Goal: Information Seeking & Learning: Learn about a topic

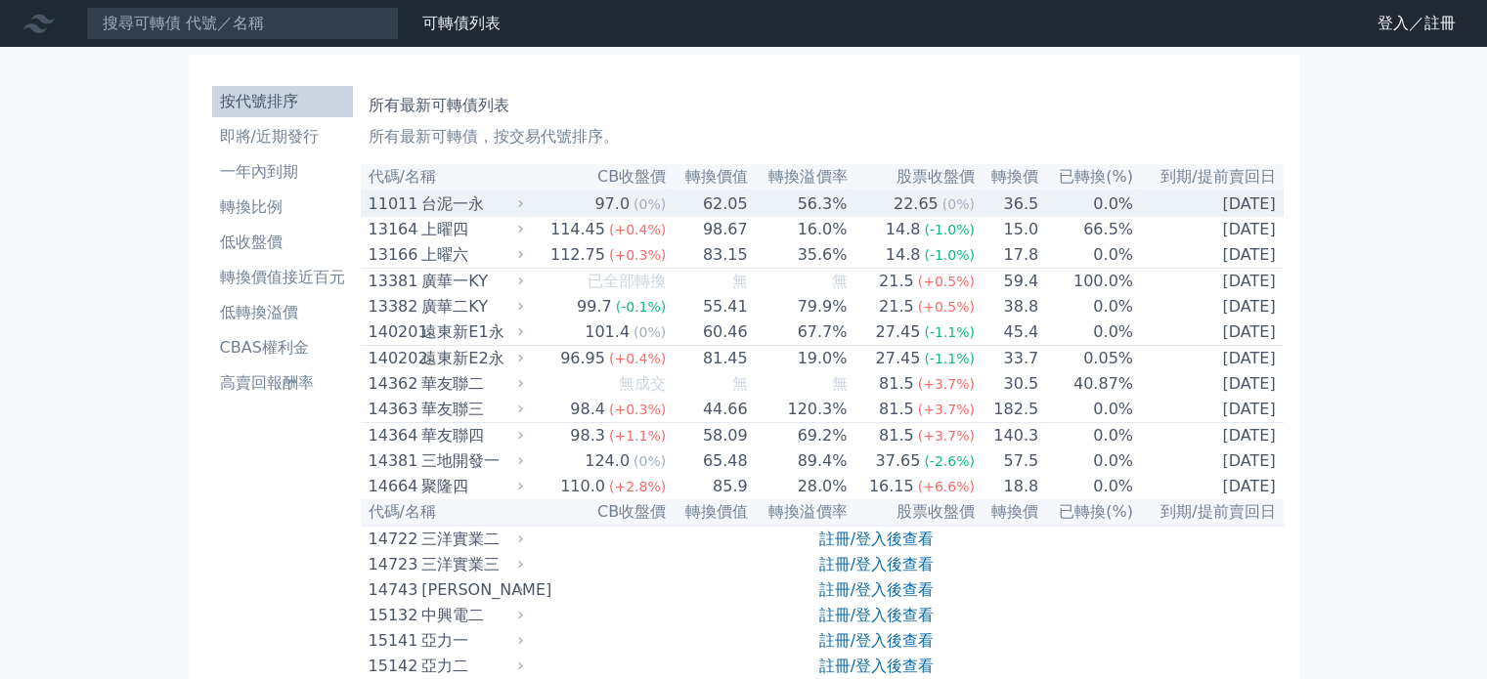
click at [454, 200] on div "台泥一永" at bounding box center [469, 204] width 97 height 23
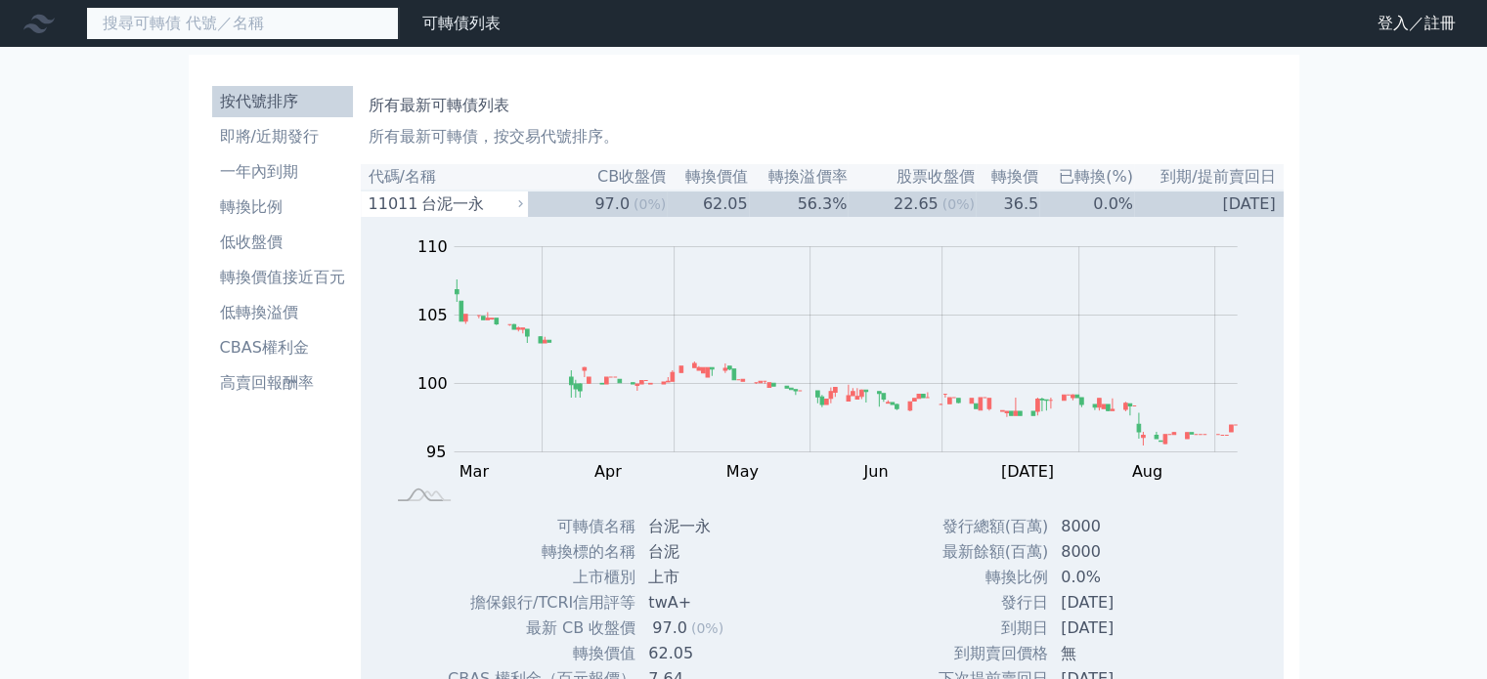
click at [171, 27] on input at bounding box center [242, 23] width 313 height 33
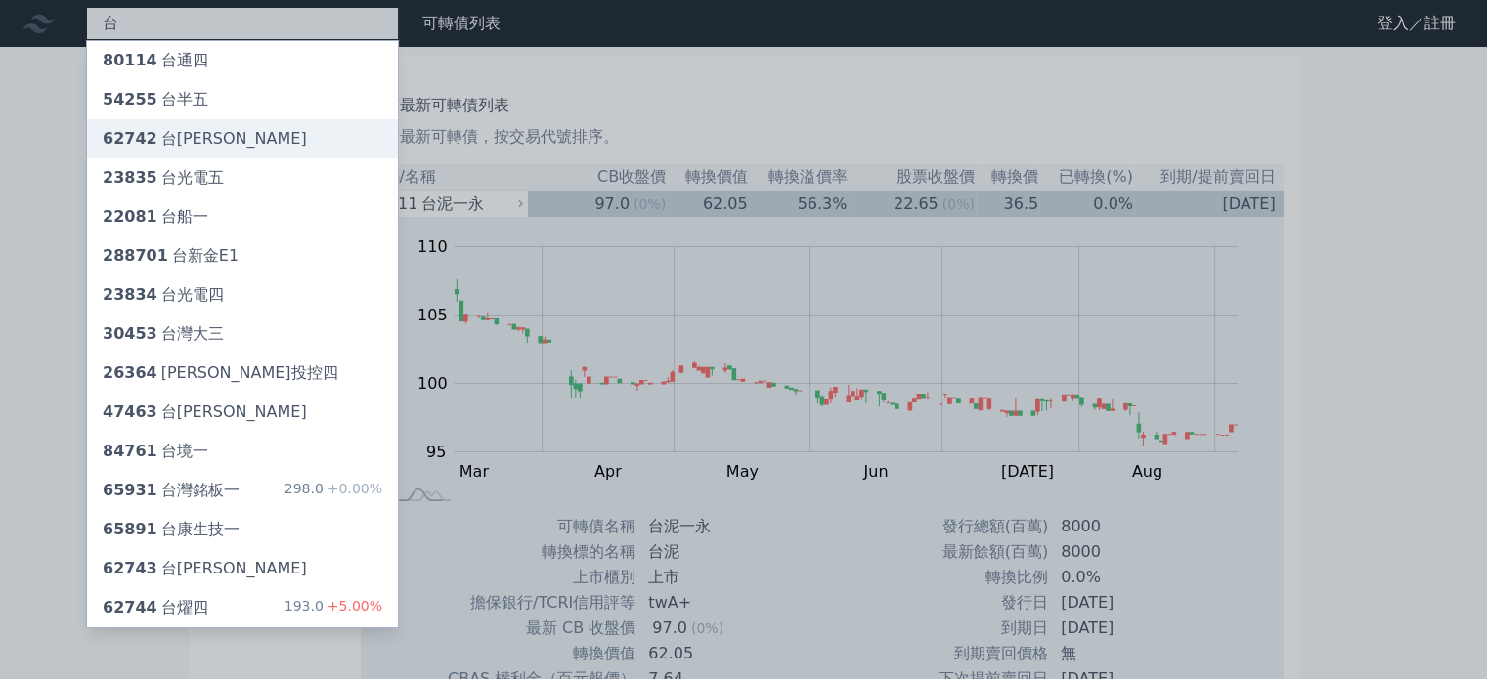
type input "台"
click at [181, 135] on div "62742 台燿二" at bounding box center [205, 138] width 204 height 23
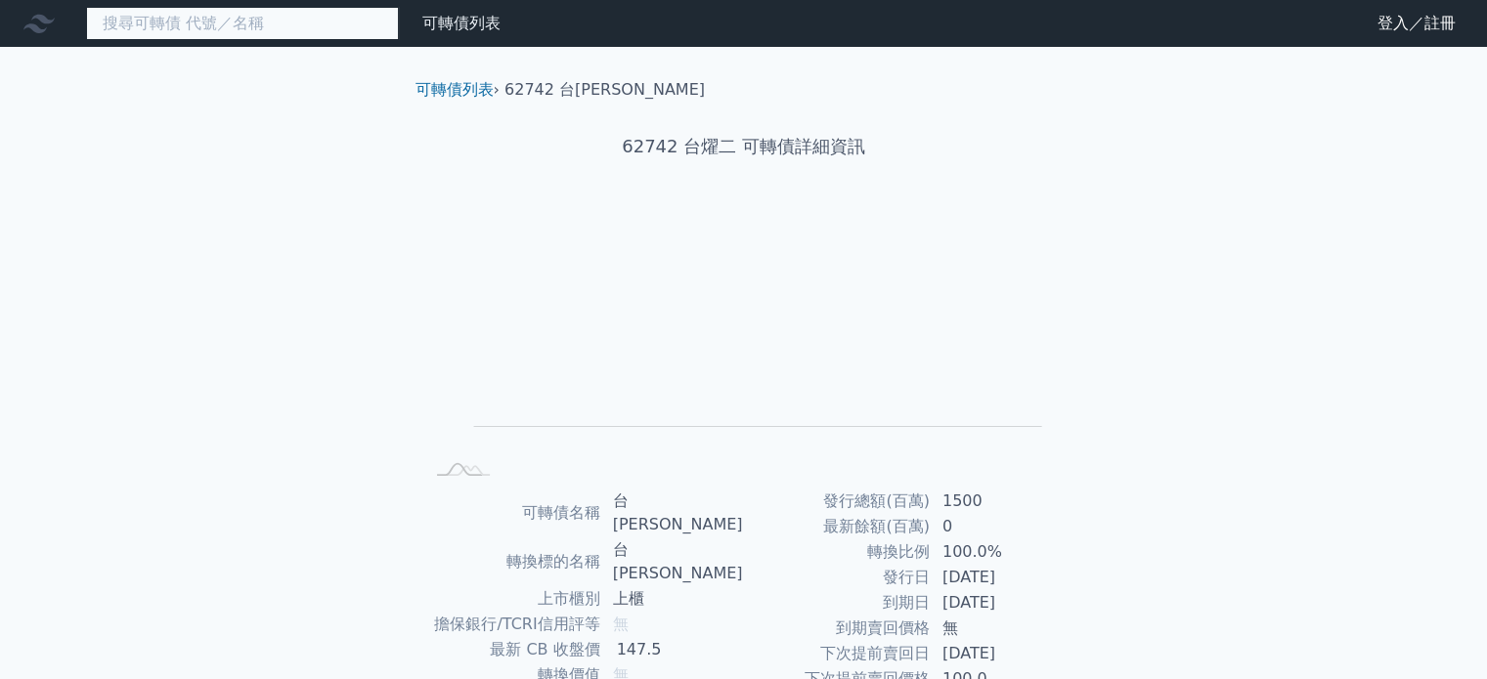
click at [172, 25] on input at bounding box center [242, 23] width 313 height 33
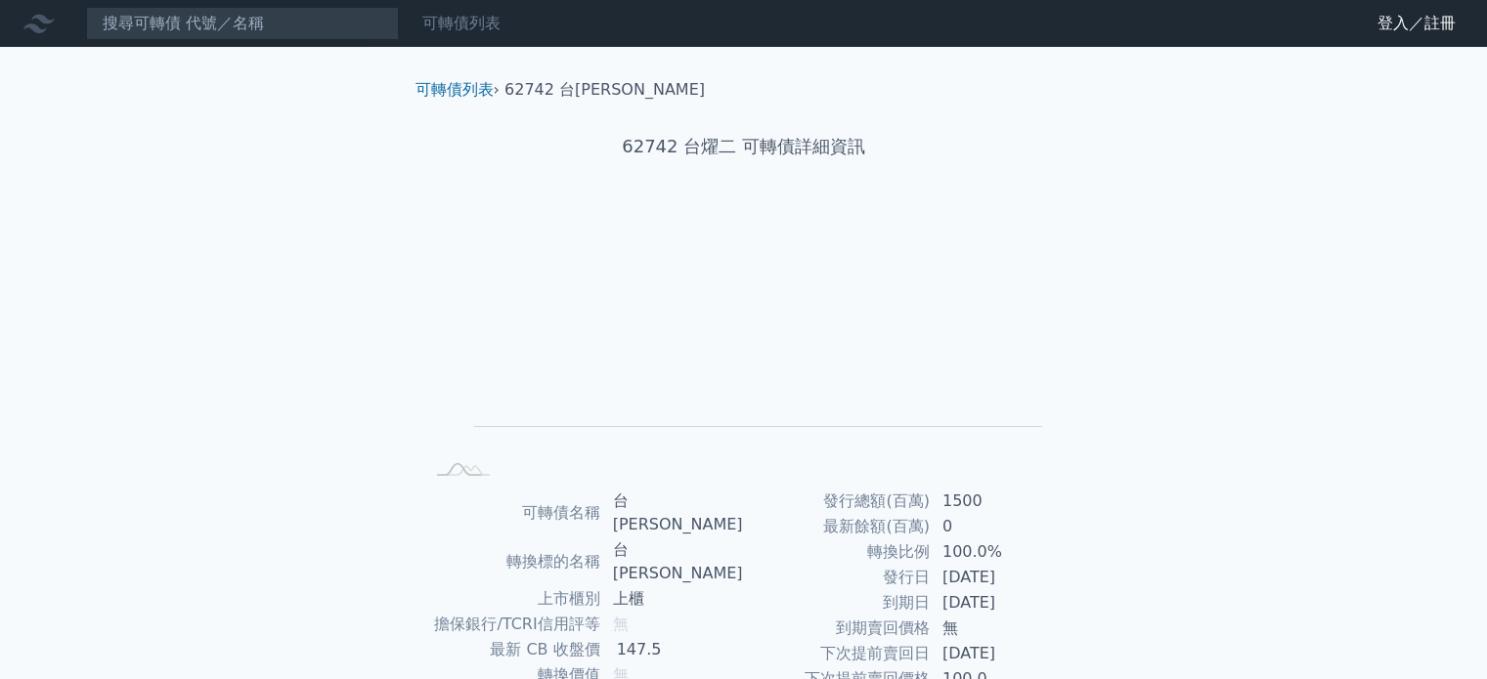
click at [468, 19] on link "可轉債列表" at bounding box center [461, 23] width 78 height 19
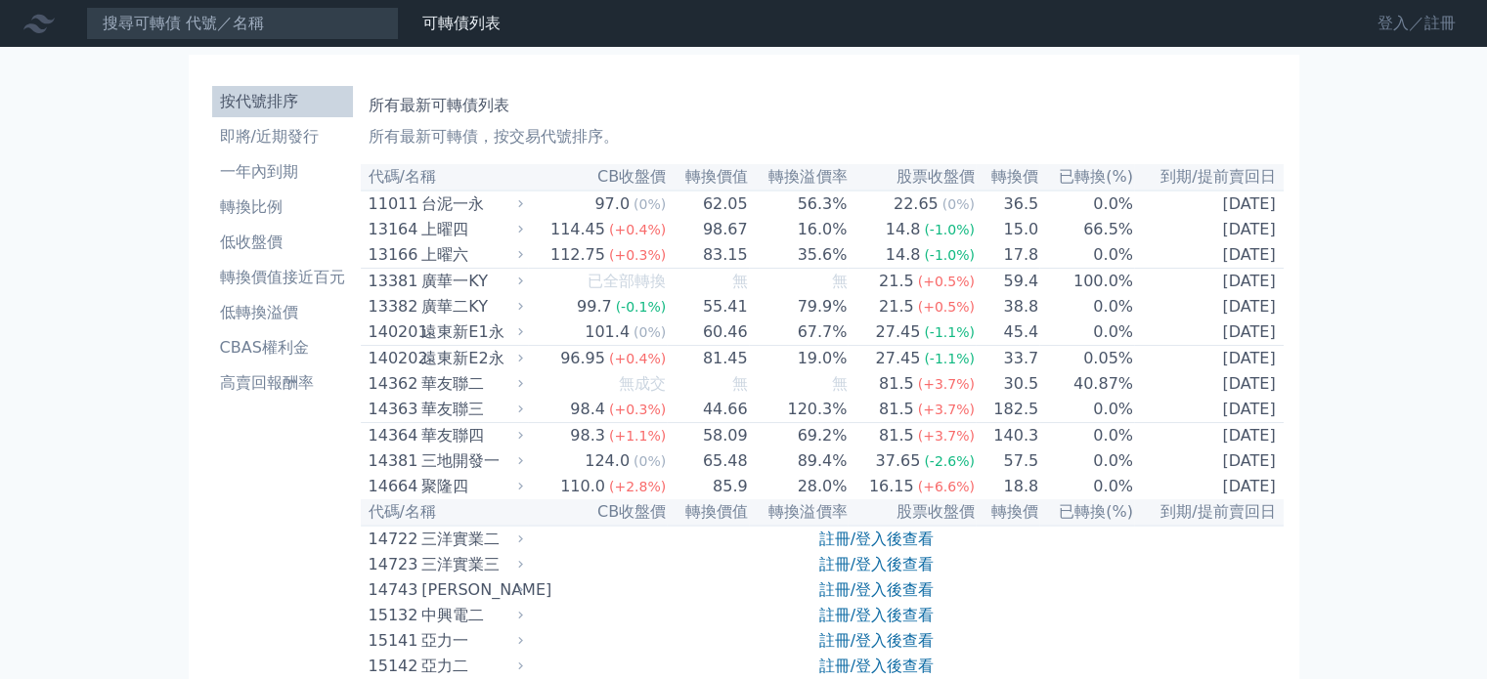
click at [1420, 23] on link "登入／註冊" at bounding box center [1416, 23] width 109 height 31
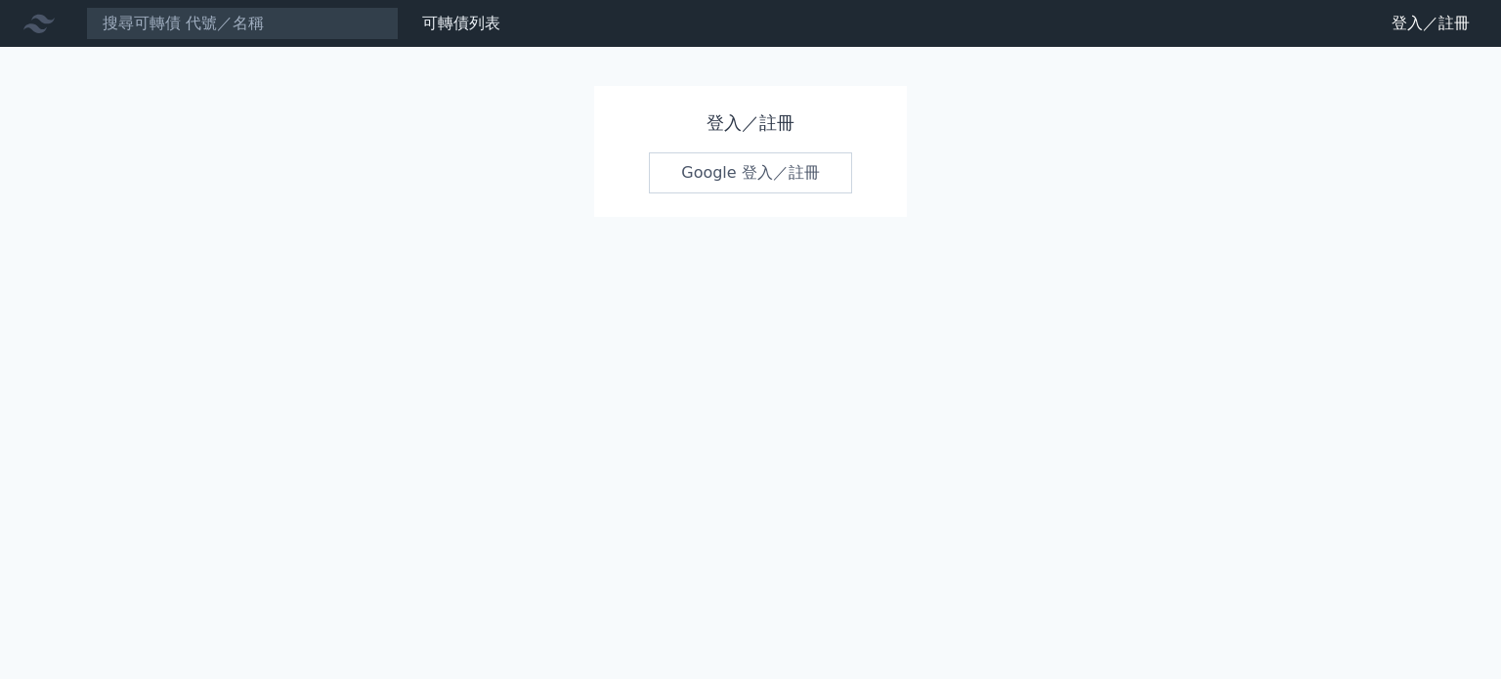
click at [733, 172] on link "Google 登入／註冊" at bounding box center [750, 172] width 203 height 41
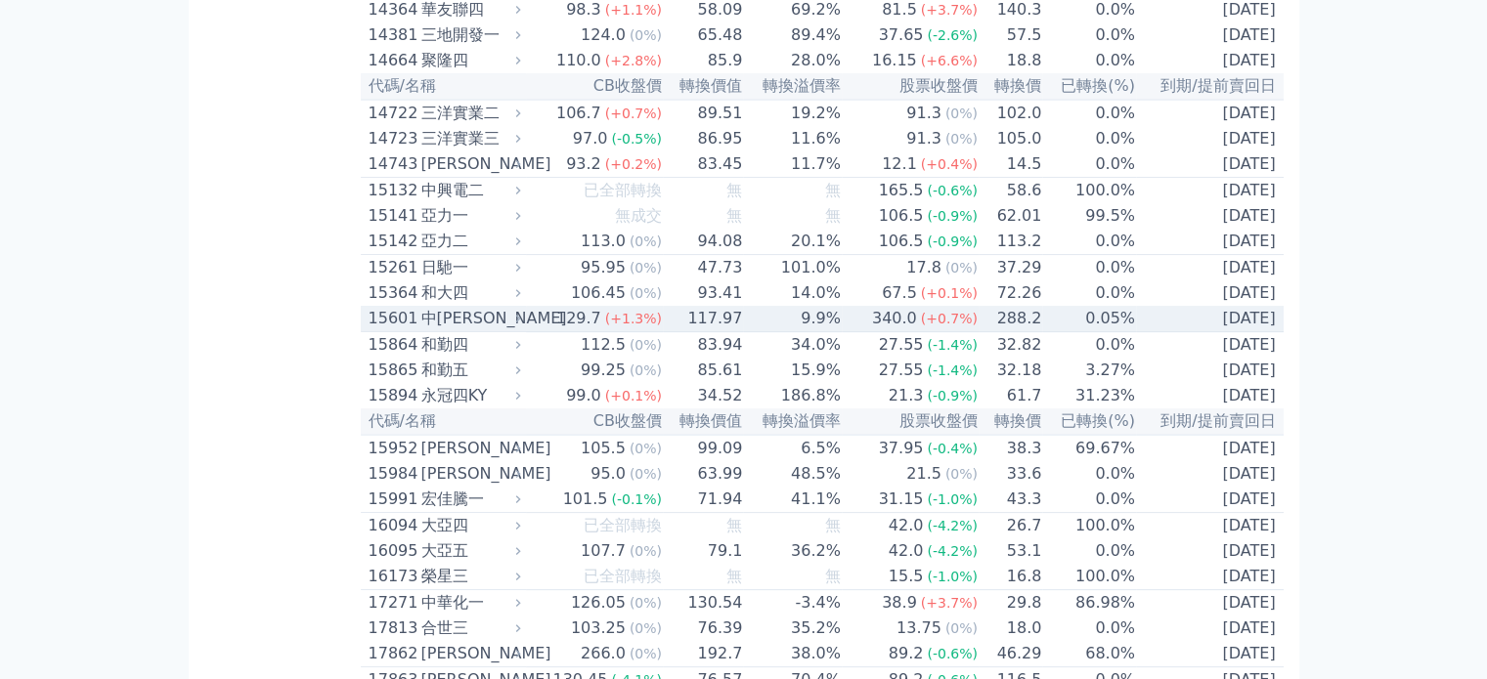
scroll to position [430, 0]
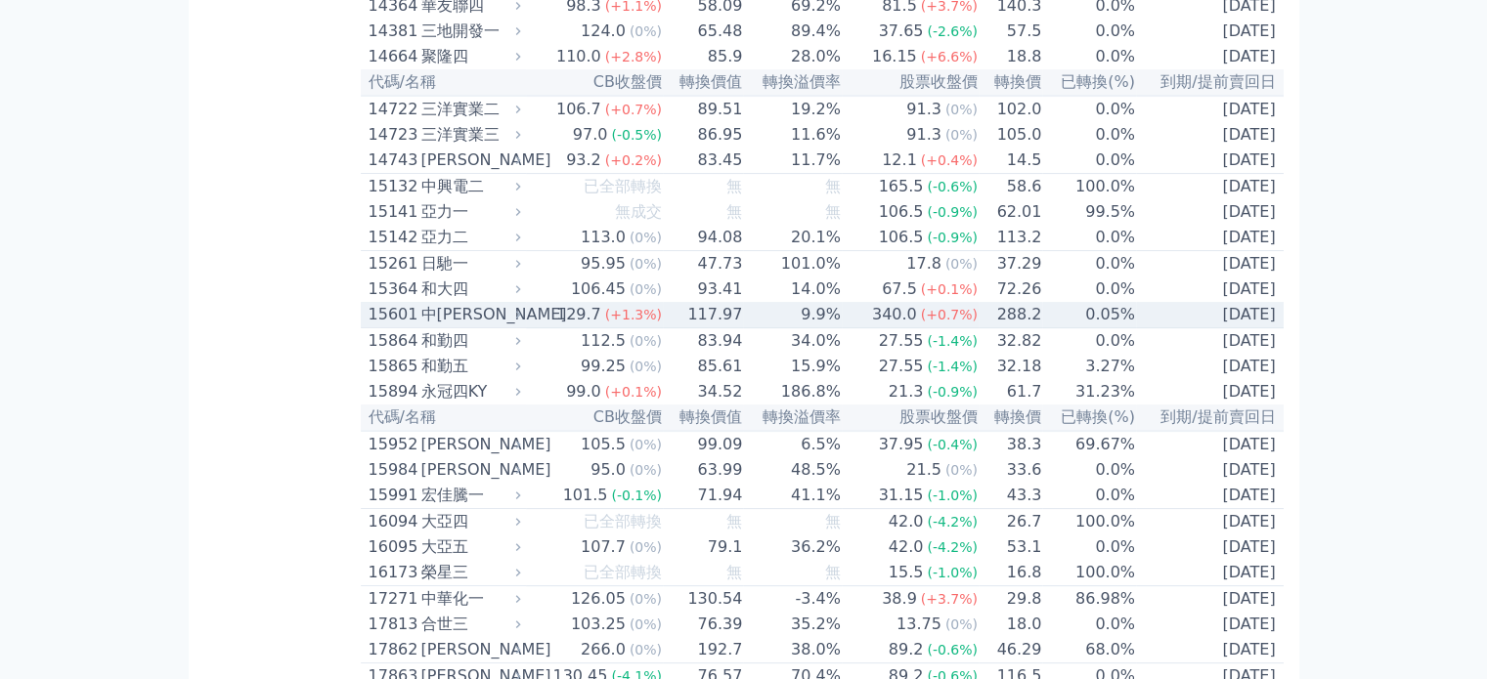
click at [444, 326] on div "中[PERSON_NAME]" at bounding box center [469, 314] width 96 height 23
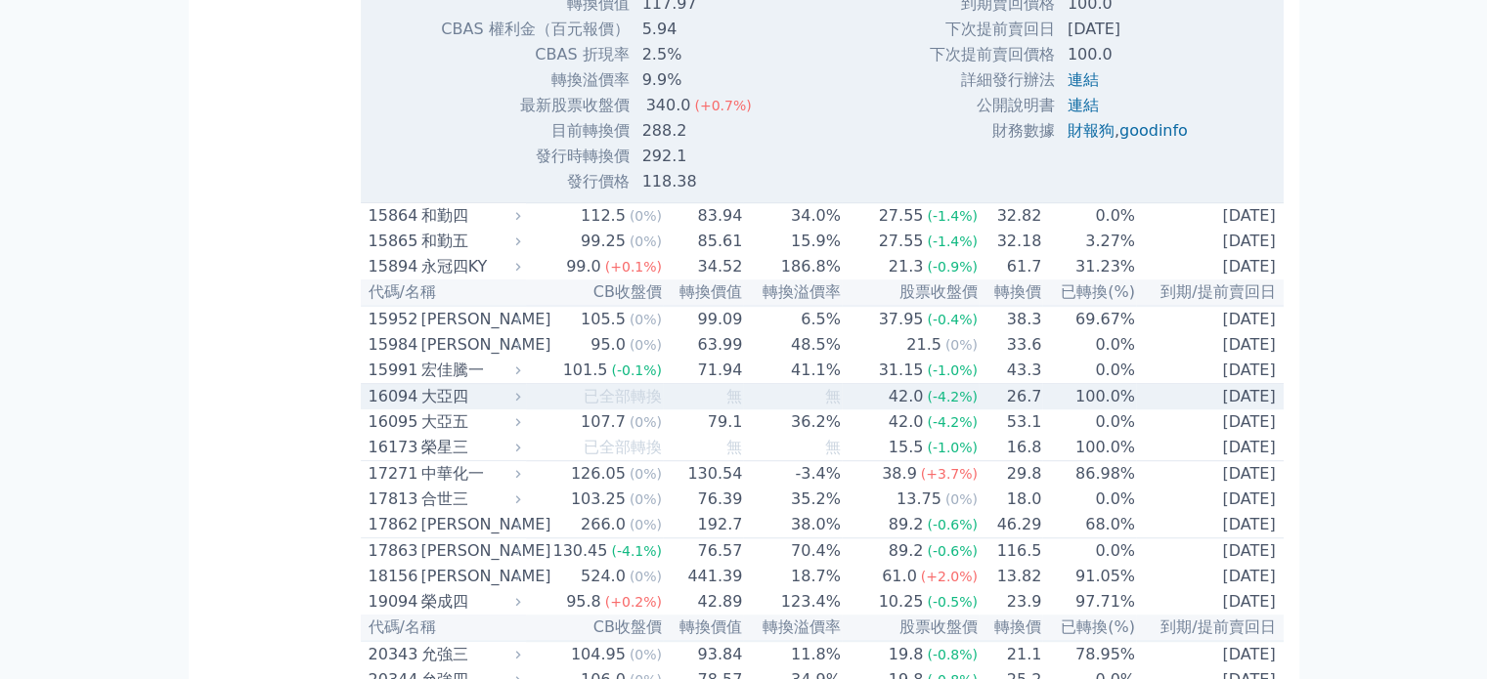
scroll to position [1189, 0]
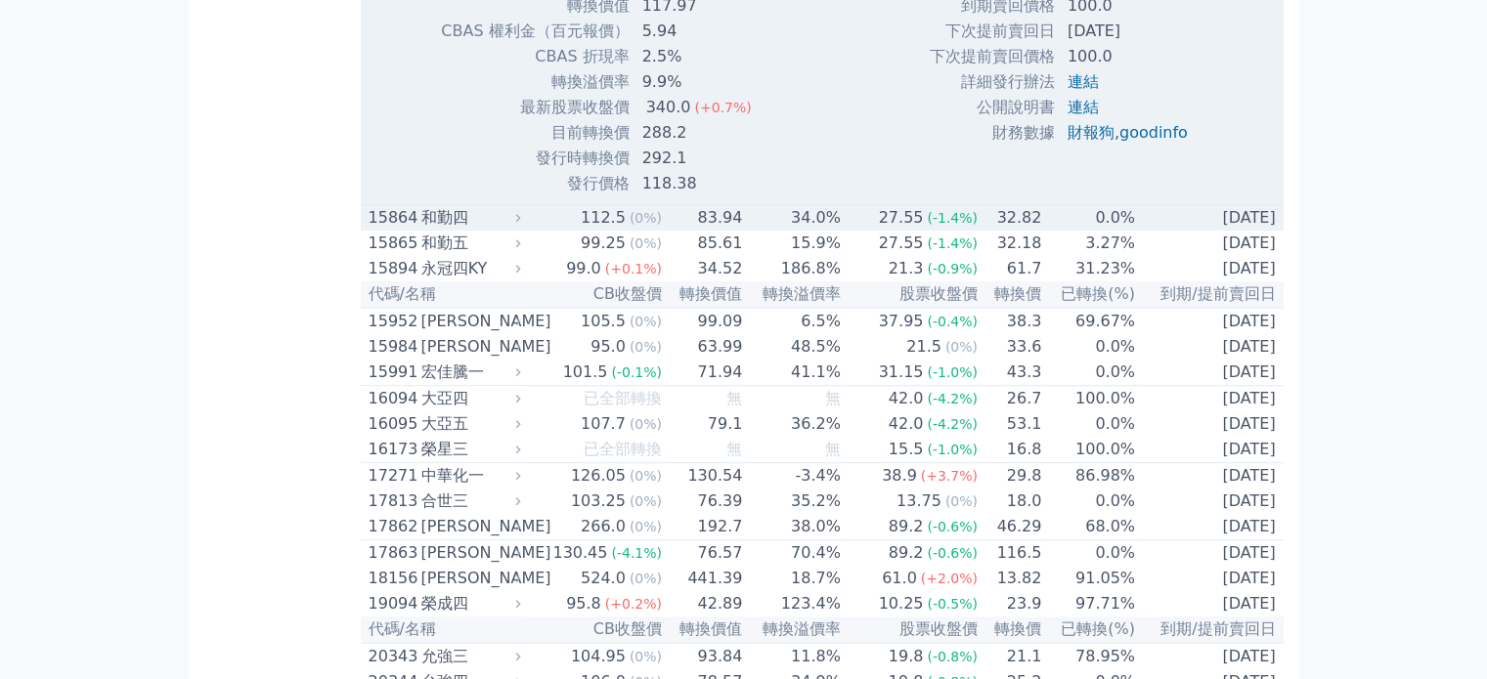
click at [461, 230] on div "和勤四" at bounding box center [469, 217] width 96 height 23
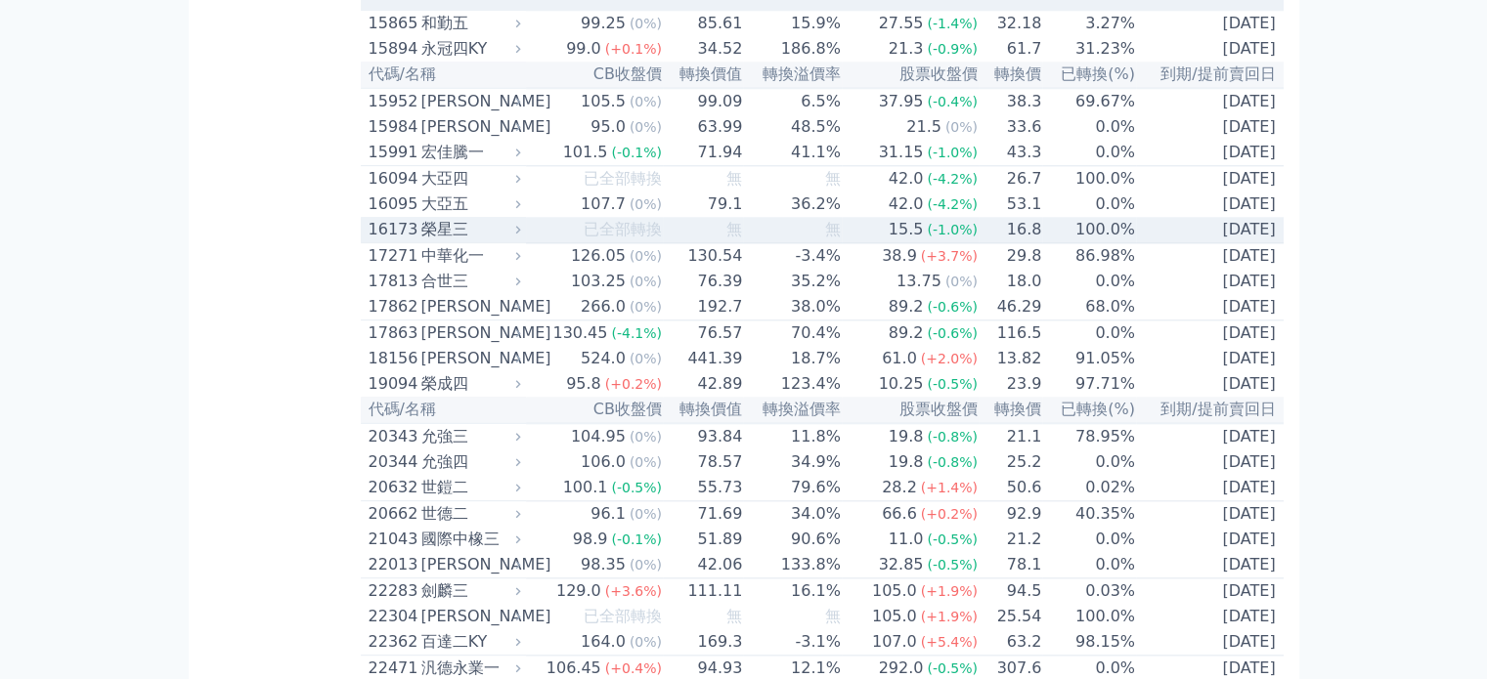
scroll to position [2045, 0]
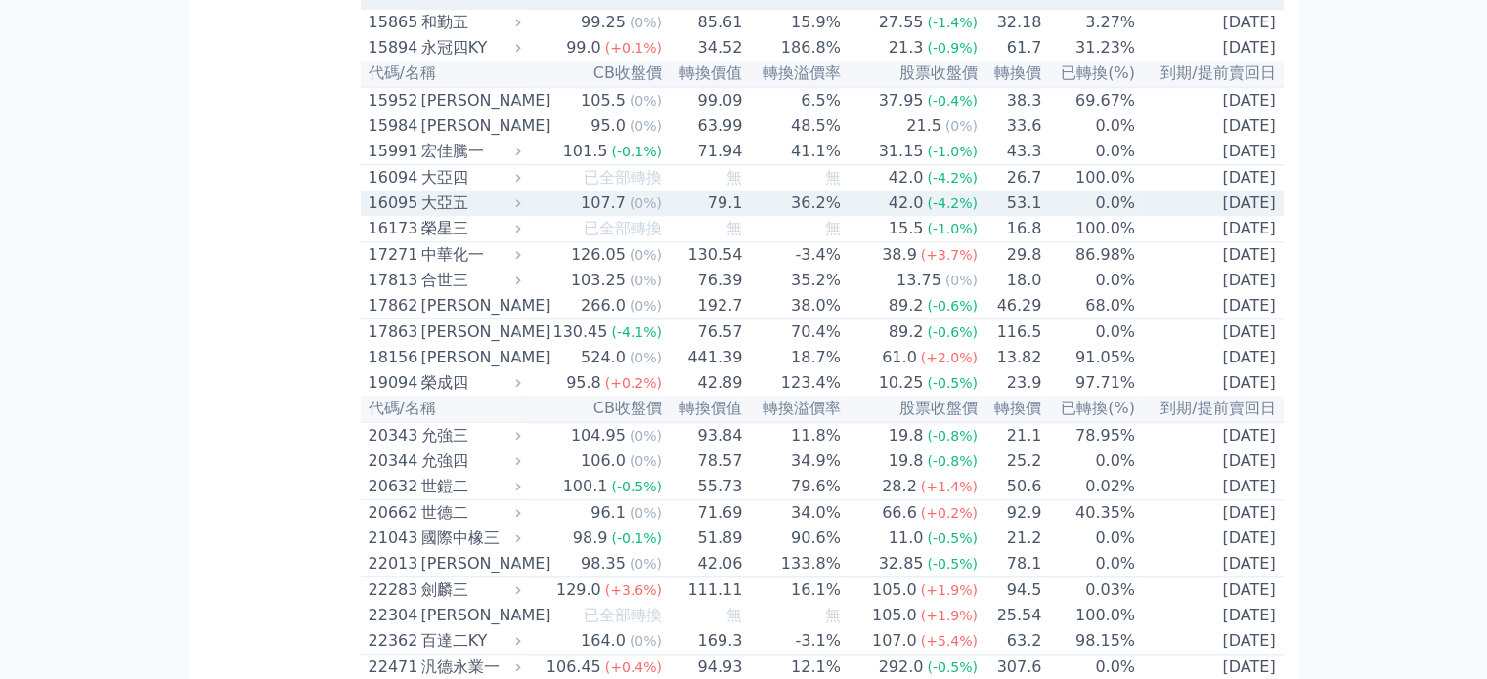
click at [434, 215] on div "大亞五" at bounding box center [469, 203] width 96 height 23
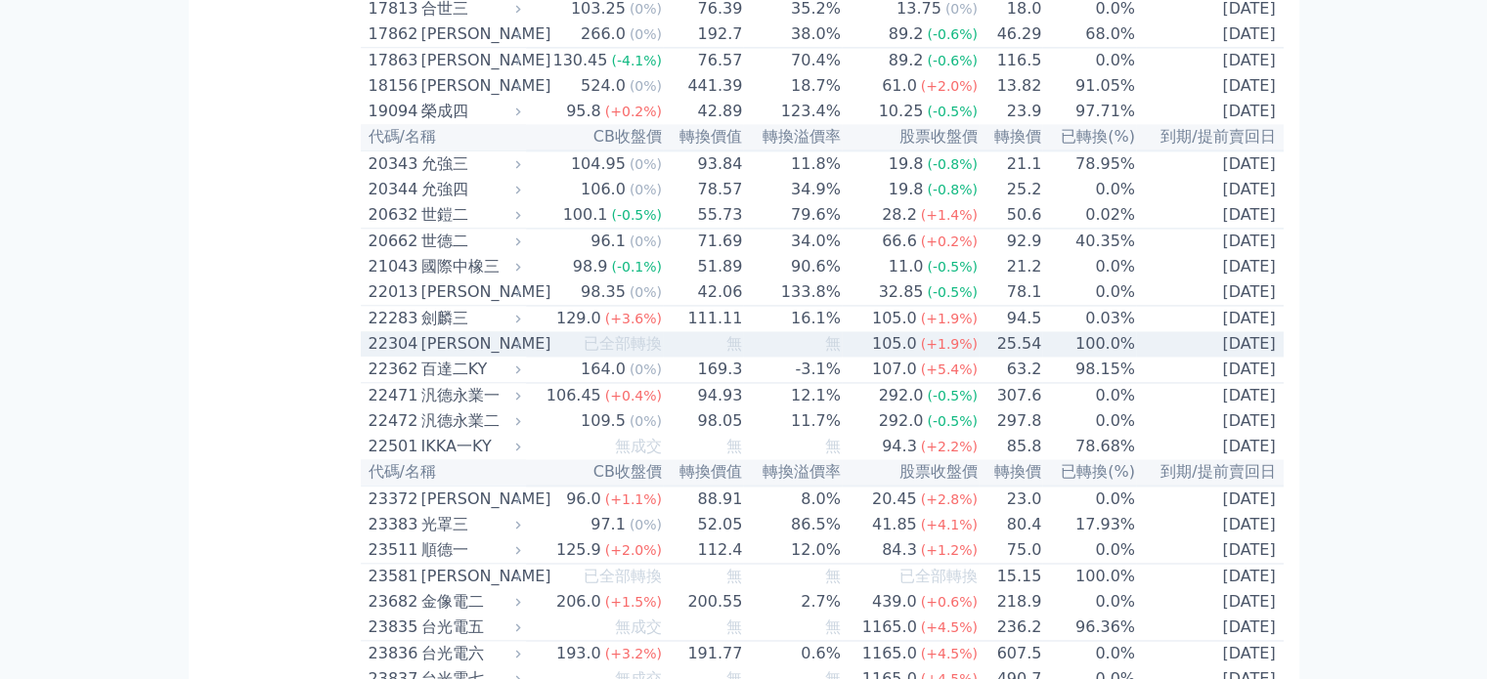
scroll to position [3026, 0]
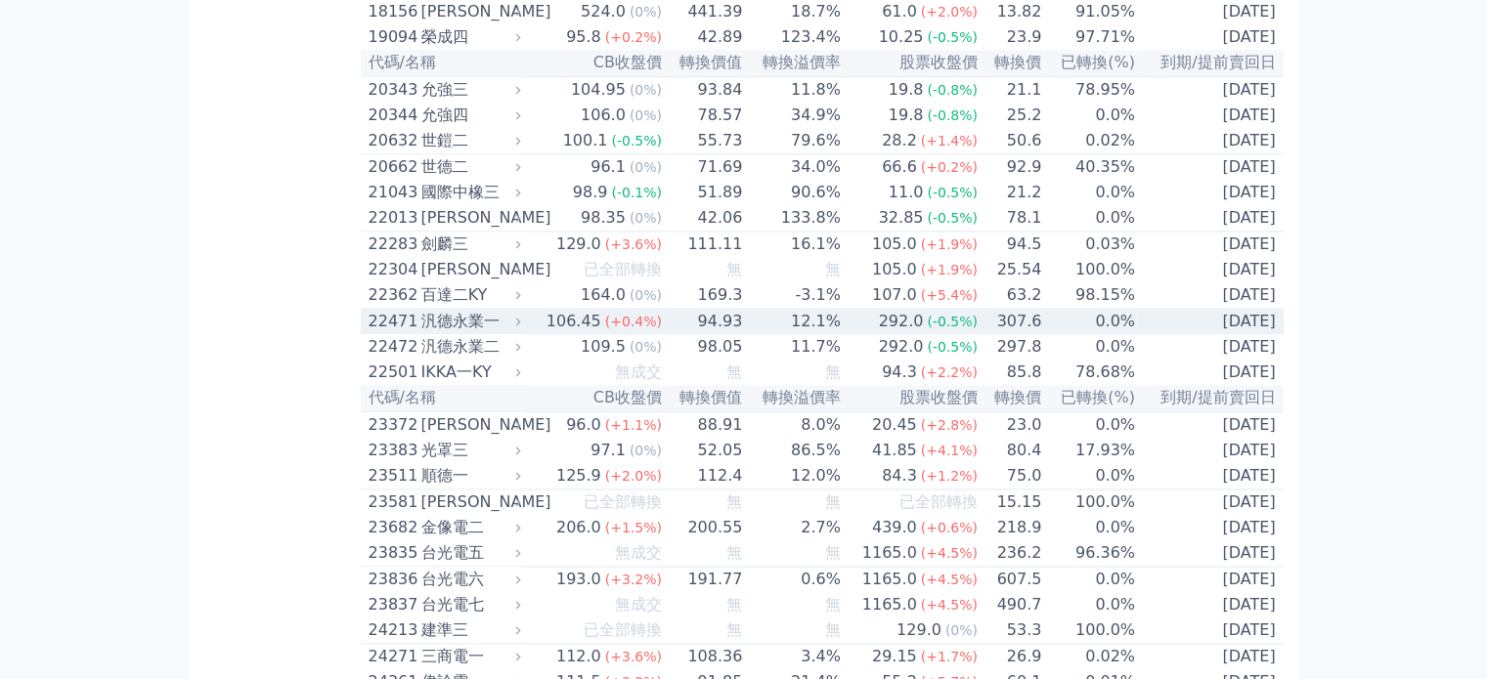
click at [456, 333] on div "汎德永業一" at bounding box center [469, 321] width 96 height 23
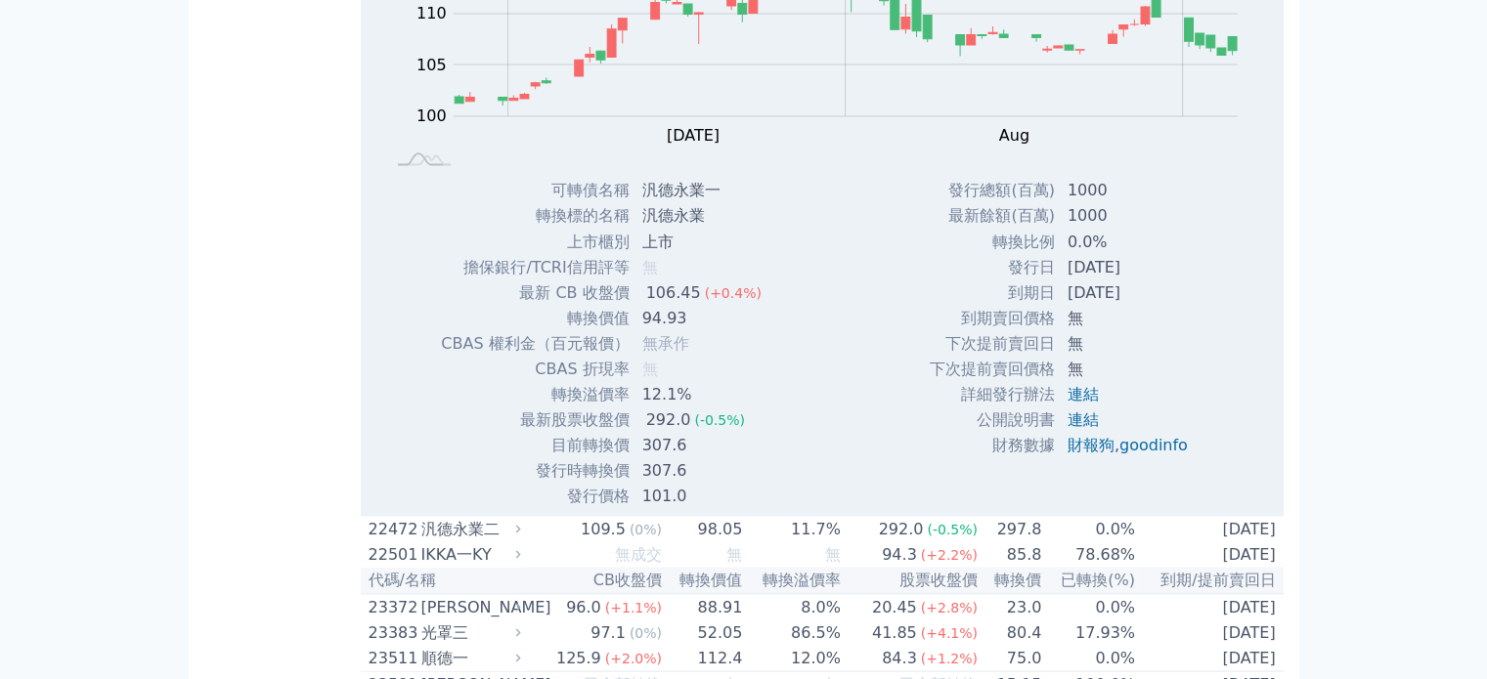
scroll to position [3581, 0]
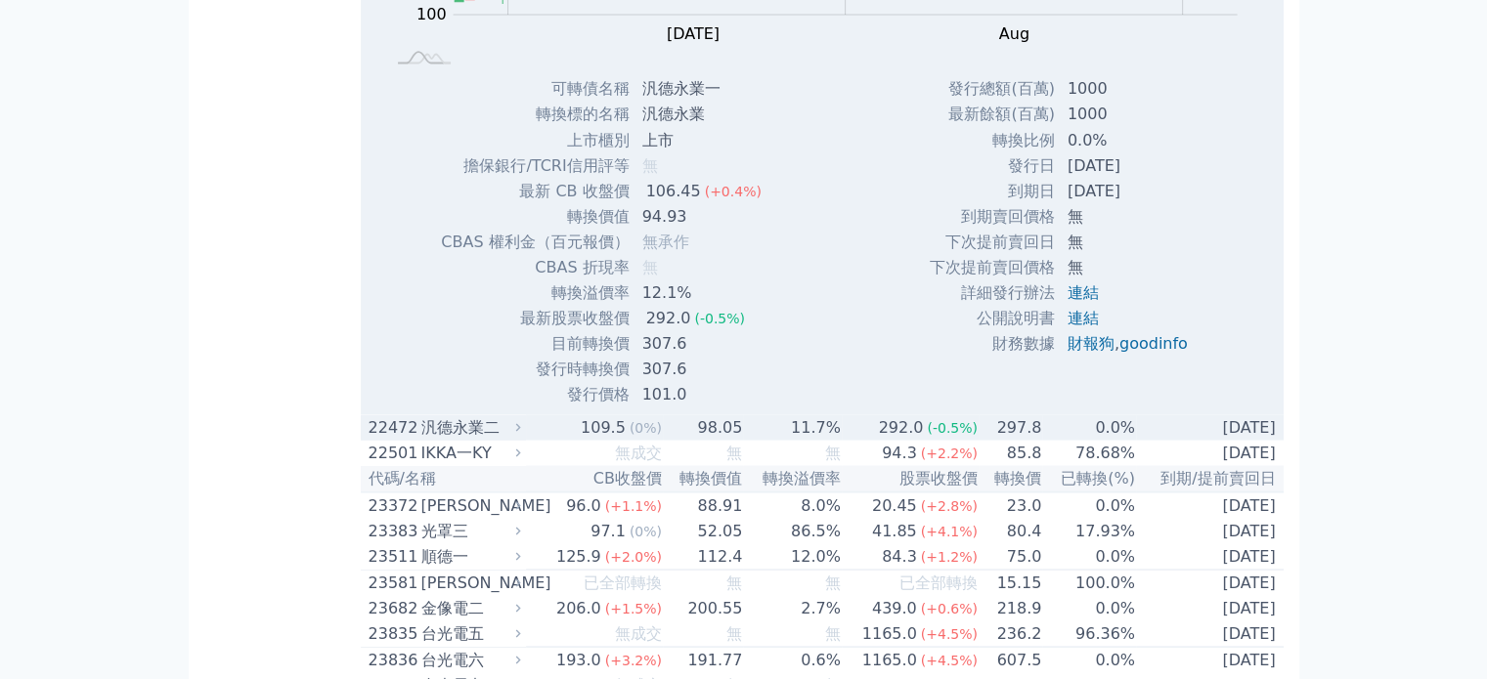
click at [467, 439] on div "汎德永業二" at bounding box center [469, 426] width 96 height 23
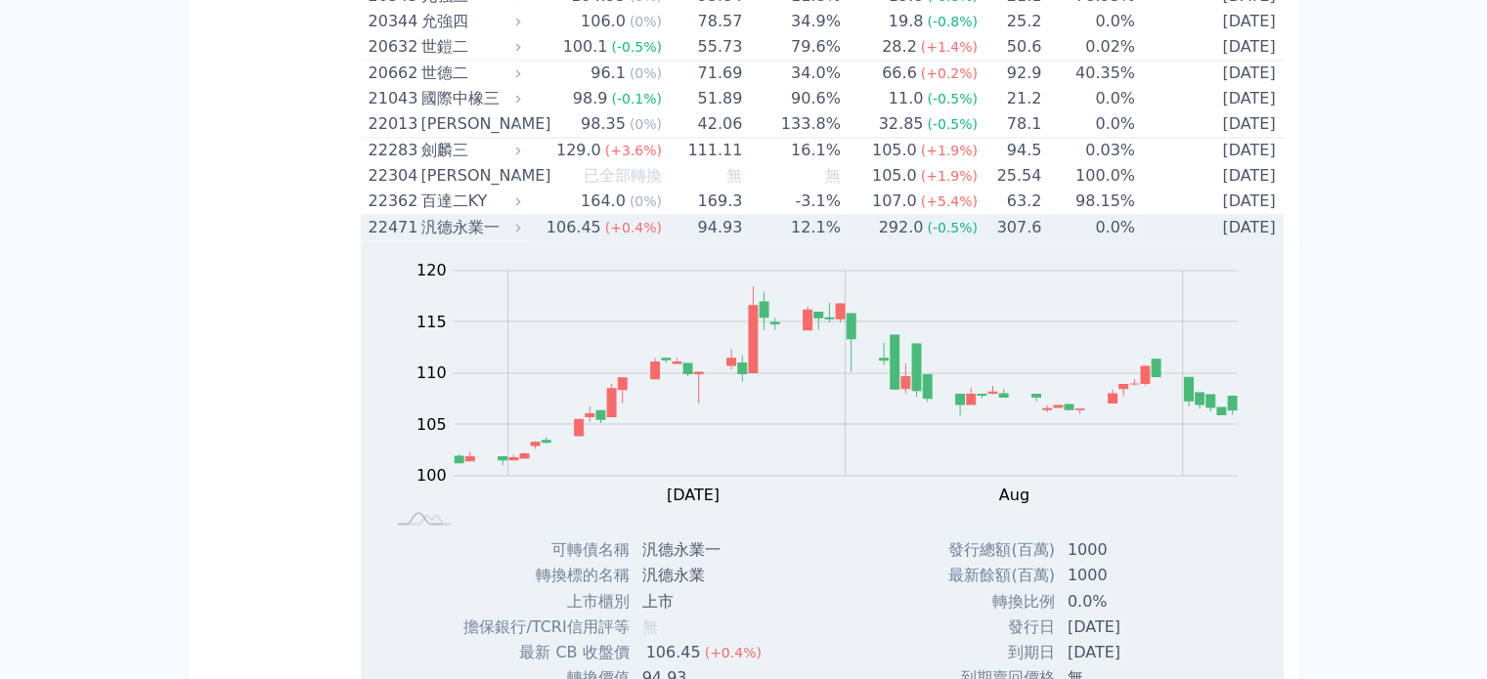
scroll to position [3119, 0]
click at [478, 240] on div "汎德永業一" at bounding box center [469, 228] width 96 height 23
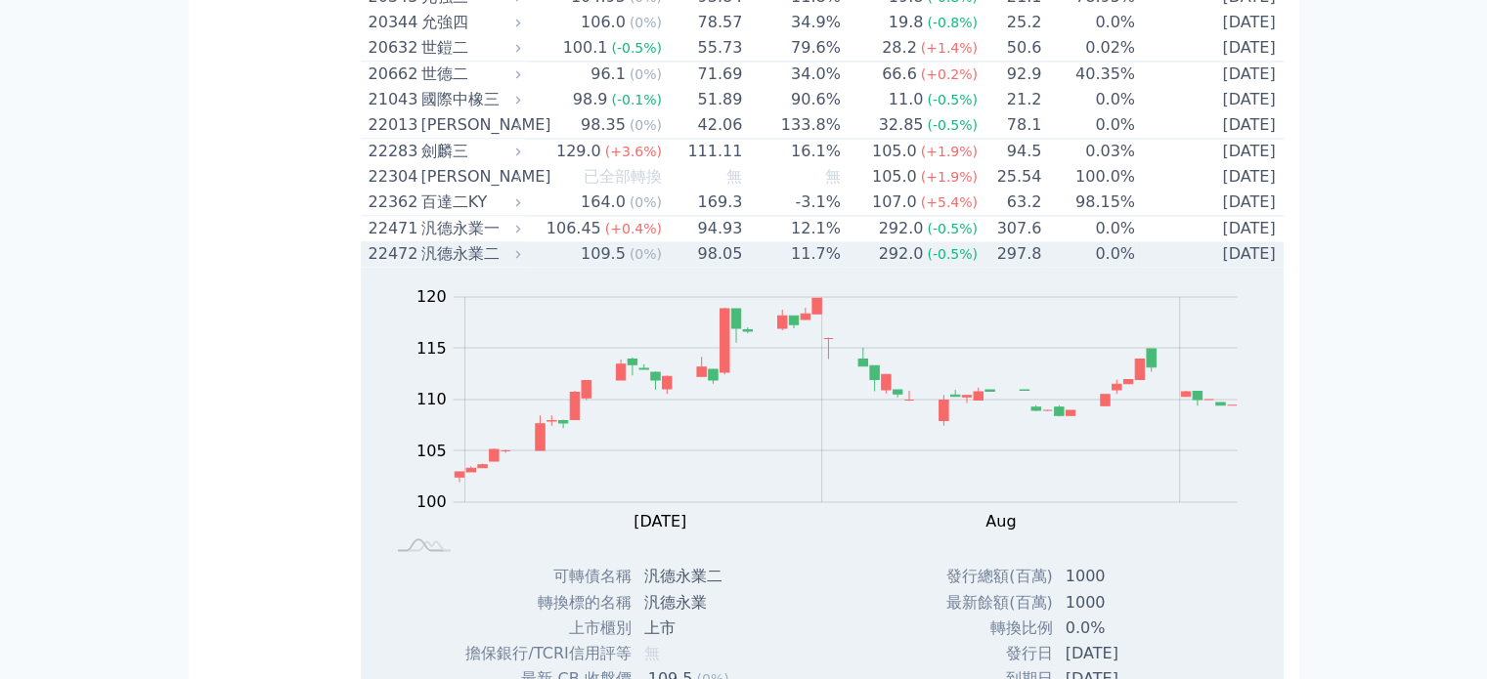
click at [481, 266] on div "汎德永業二" at bounding box center [469, 253] width 96 height 23
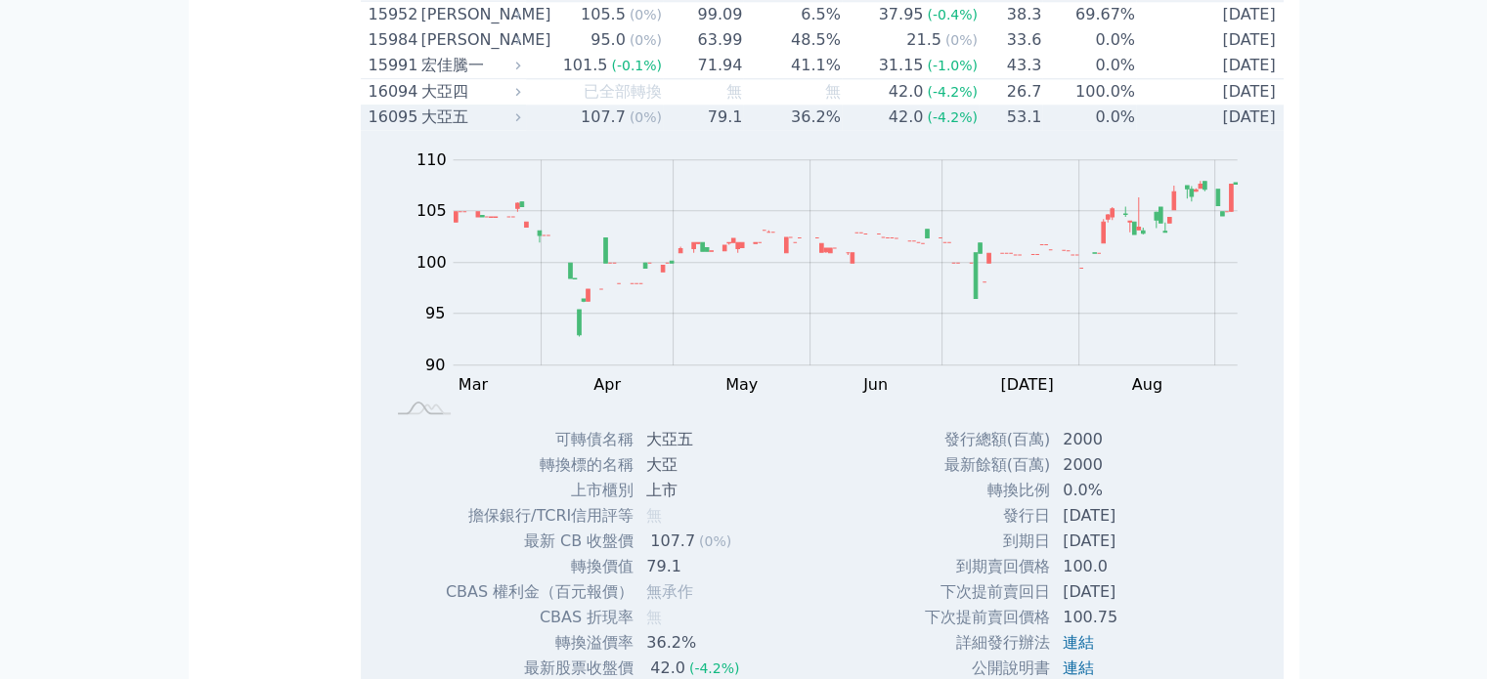
scroll to position [1926, 0]
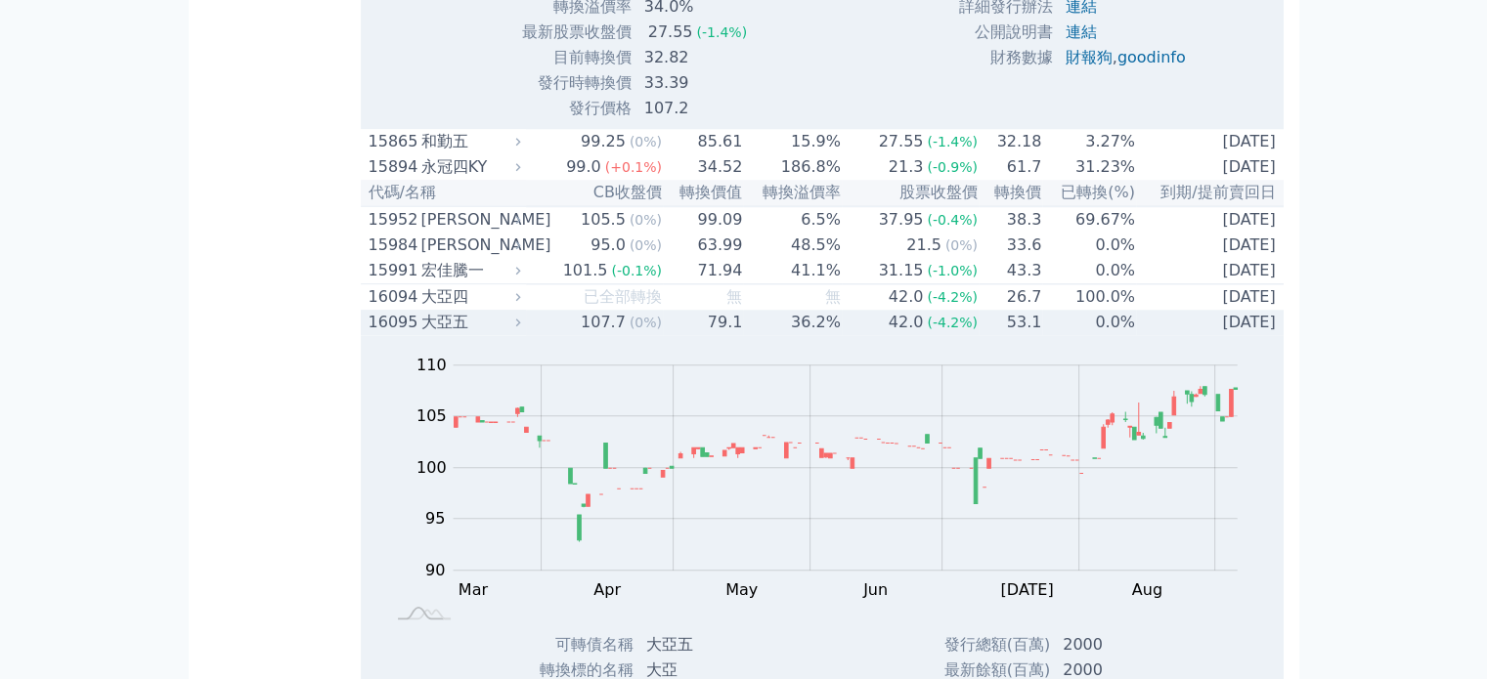
click at [472, 334] on div "大亞五" at bounding box center [469, 322] width 96 height 23
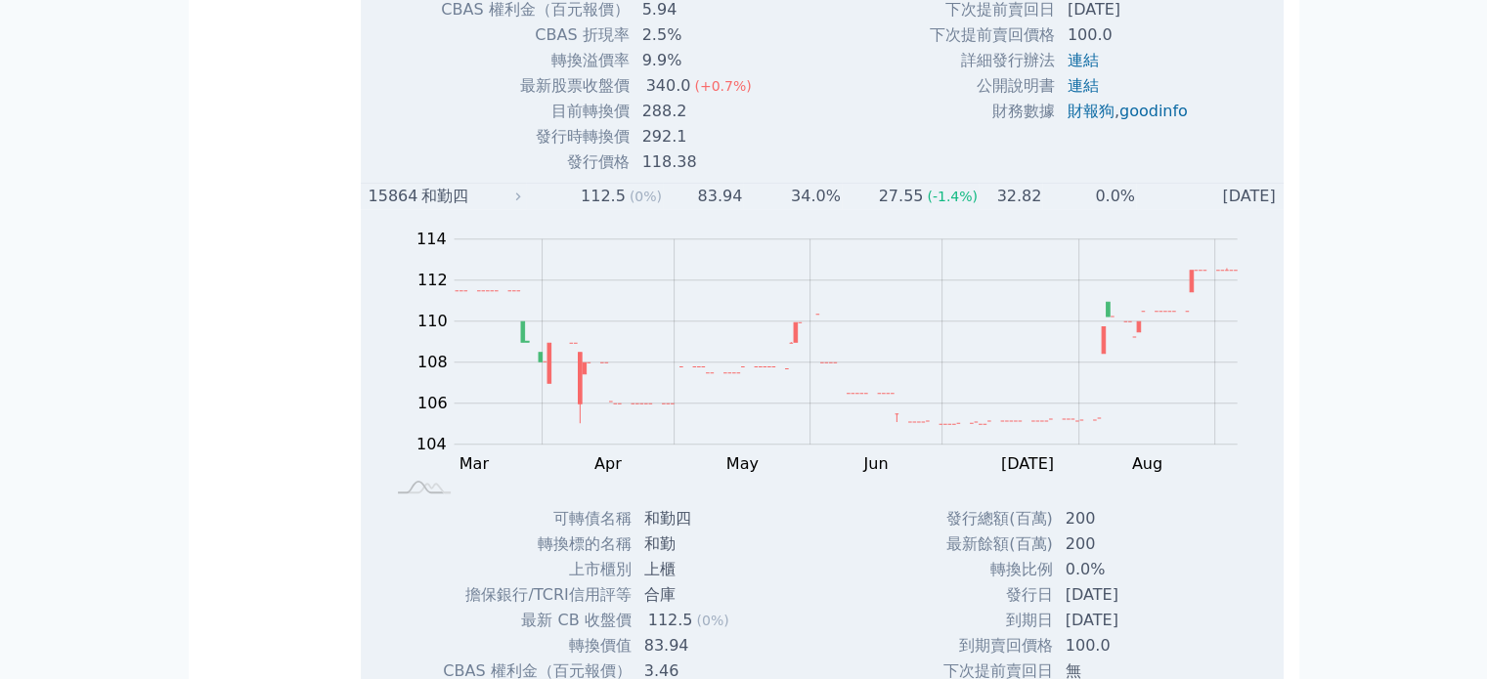
scroll to position [1204, 0]
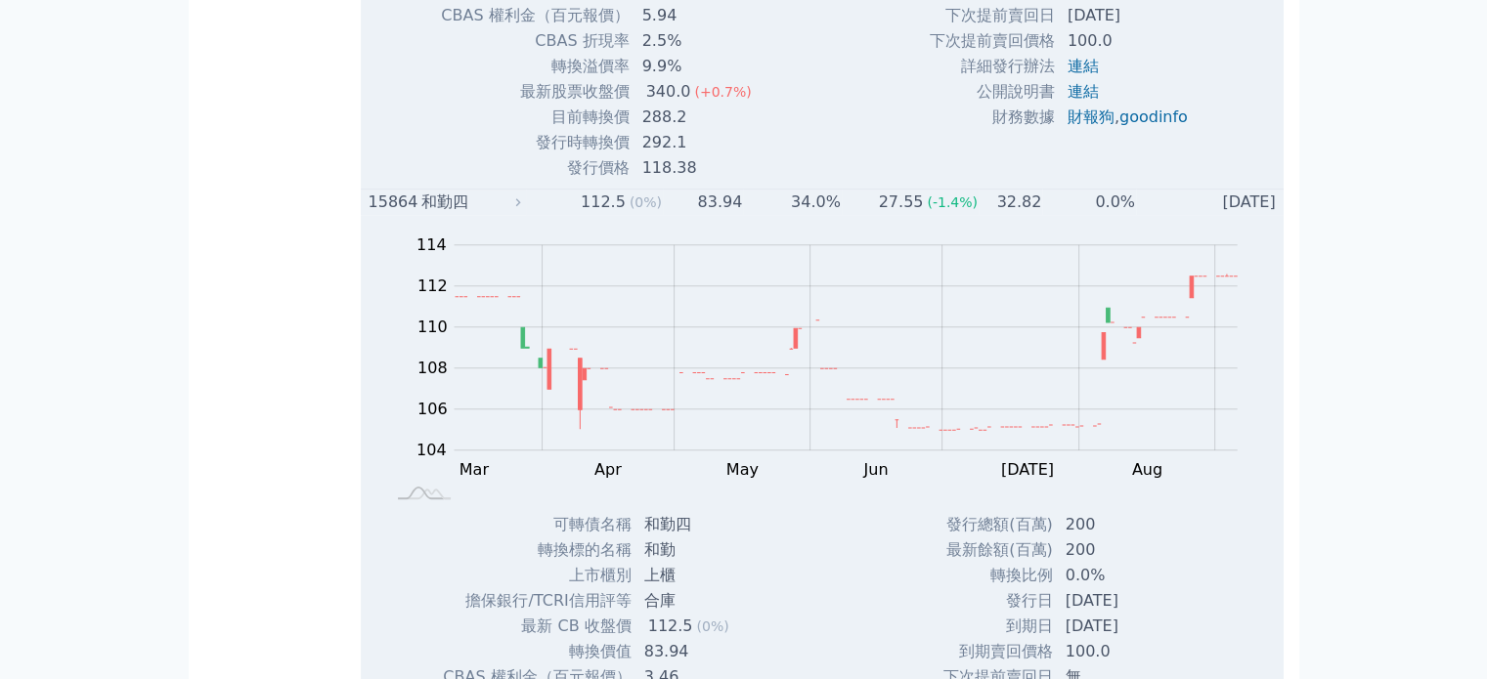
click at [478, 214] on div "和勤四" at bounding box center [469, 202] width 96 height 23
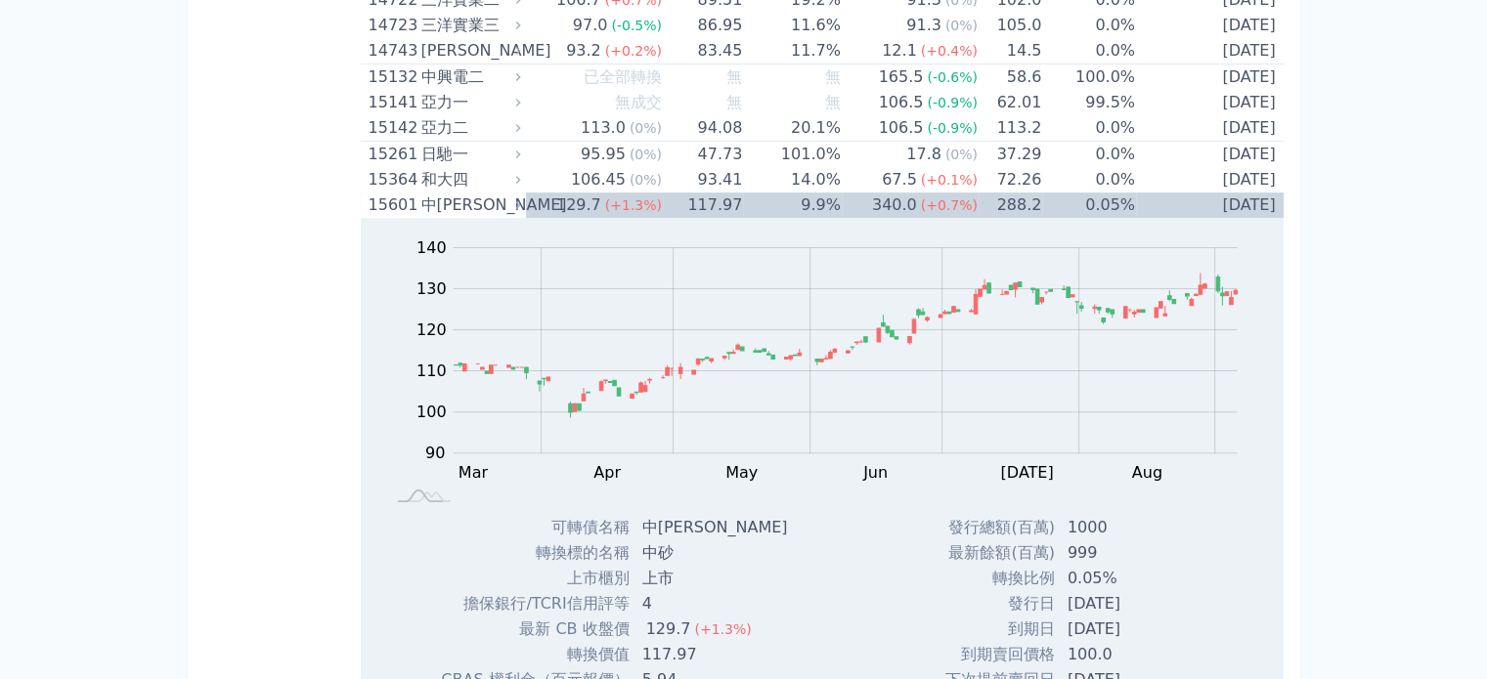
scroll to position [540, 0]
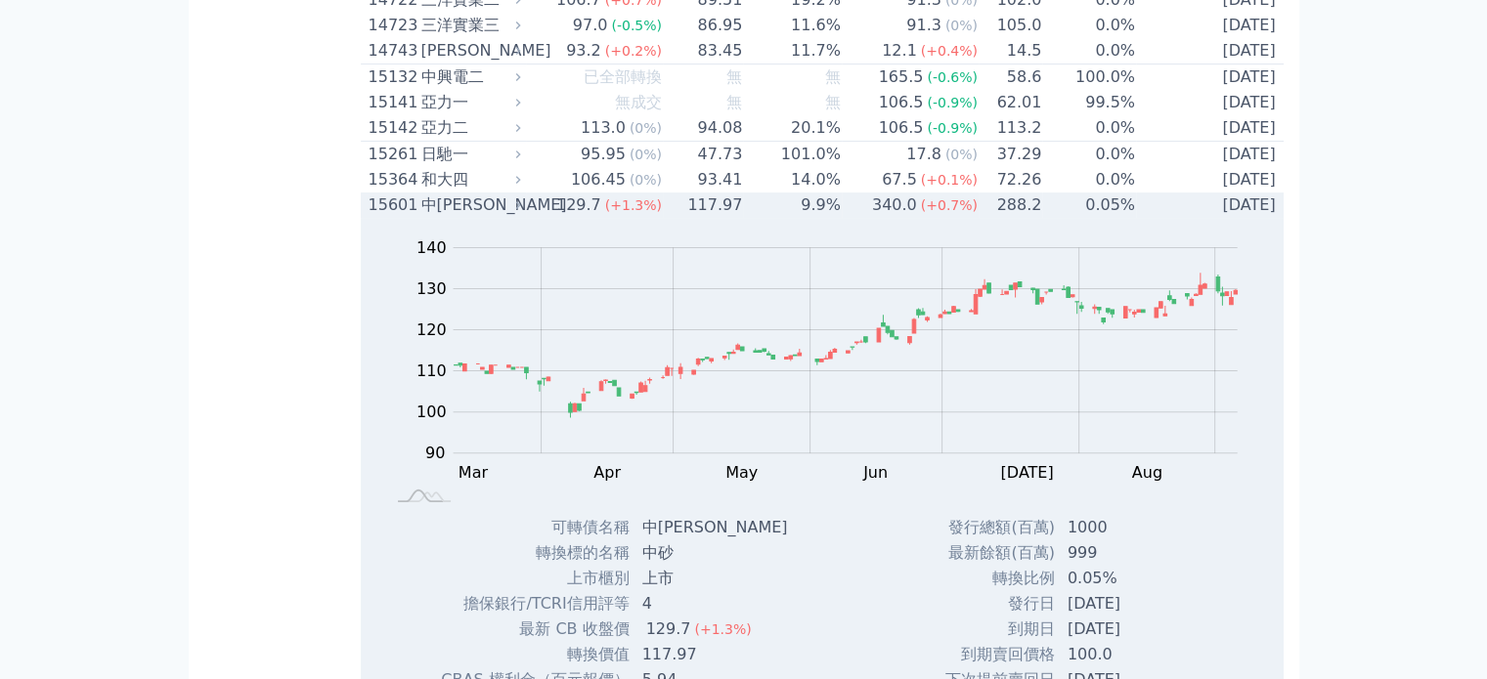
click at [454, 217] on div "中[PERSON_NAME]" at bounding box center [469, 205] width 96 height 23
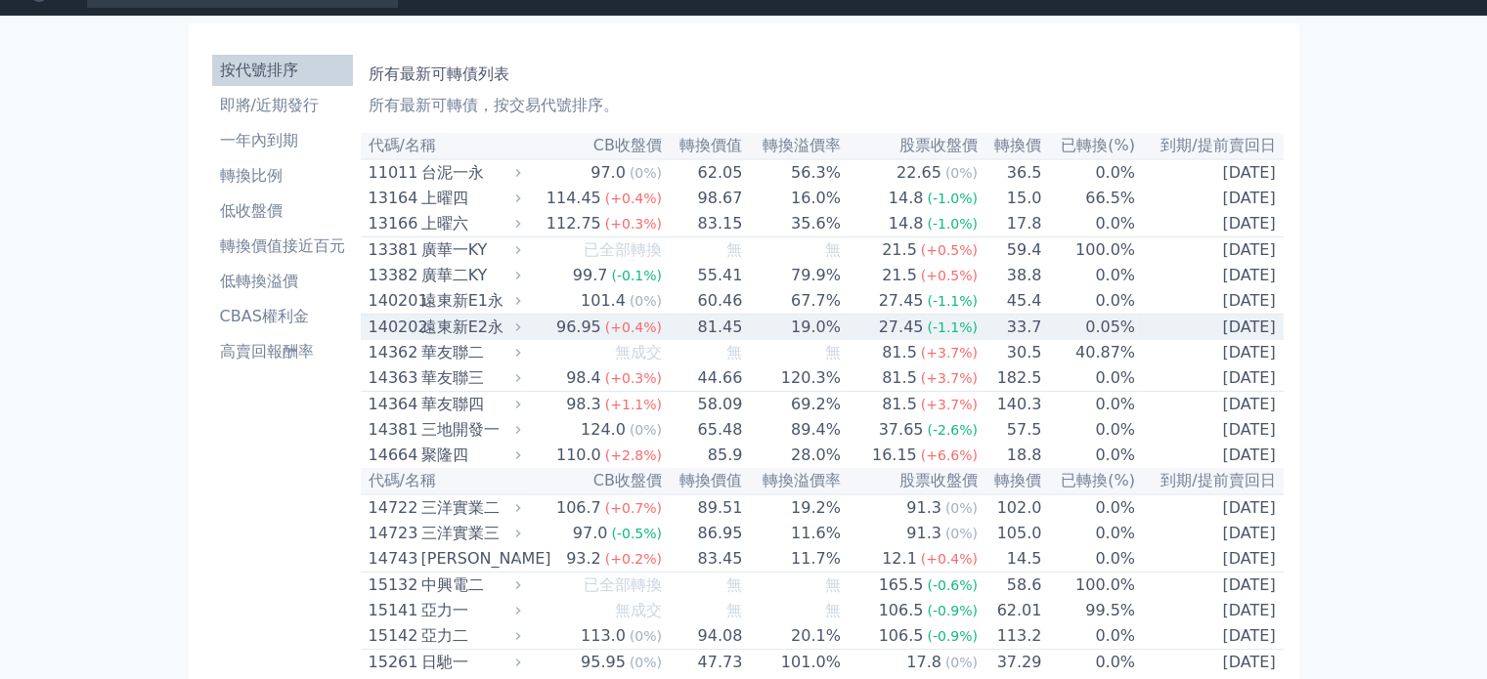
scroll to position [0, 0]
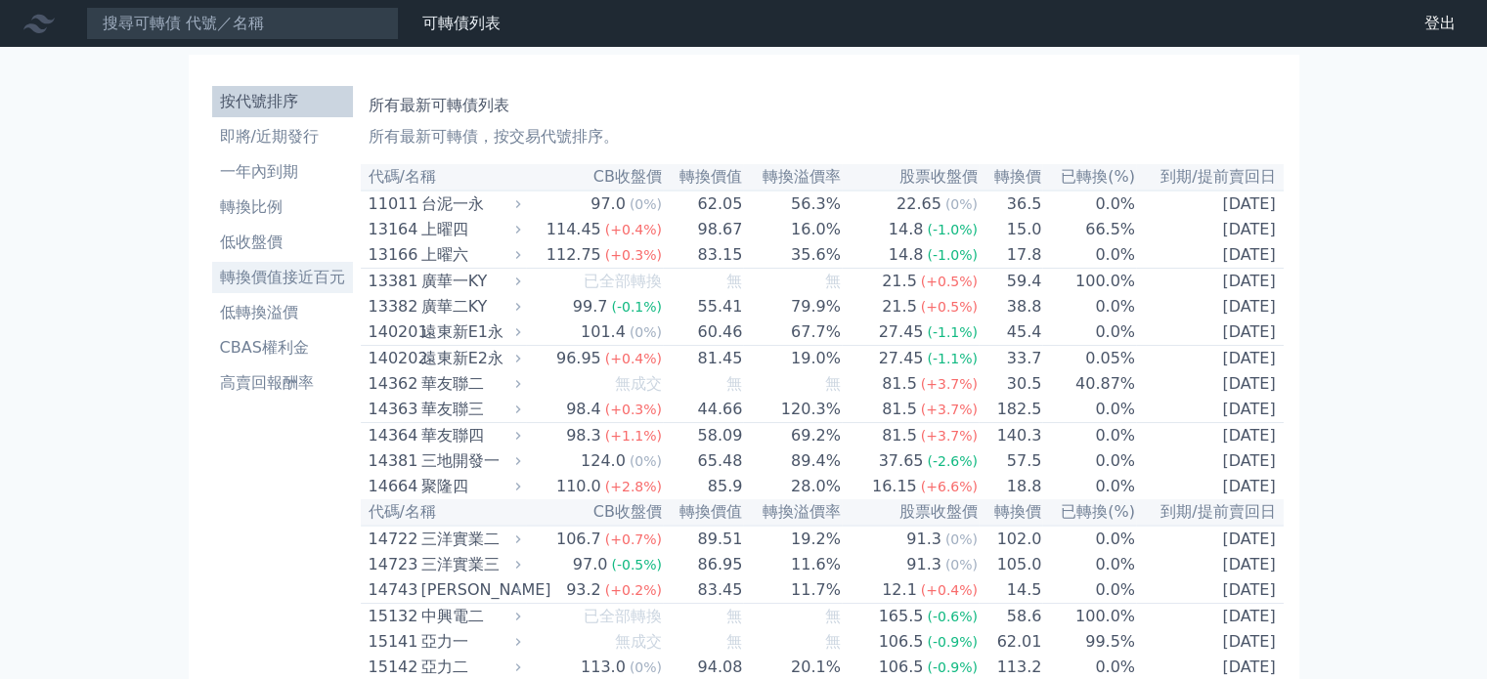
click at [285, 279] on li "轉換價值接近百元" at bounding box center [282, 277] width 141 height 23
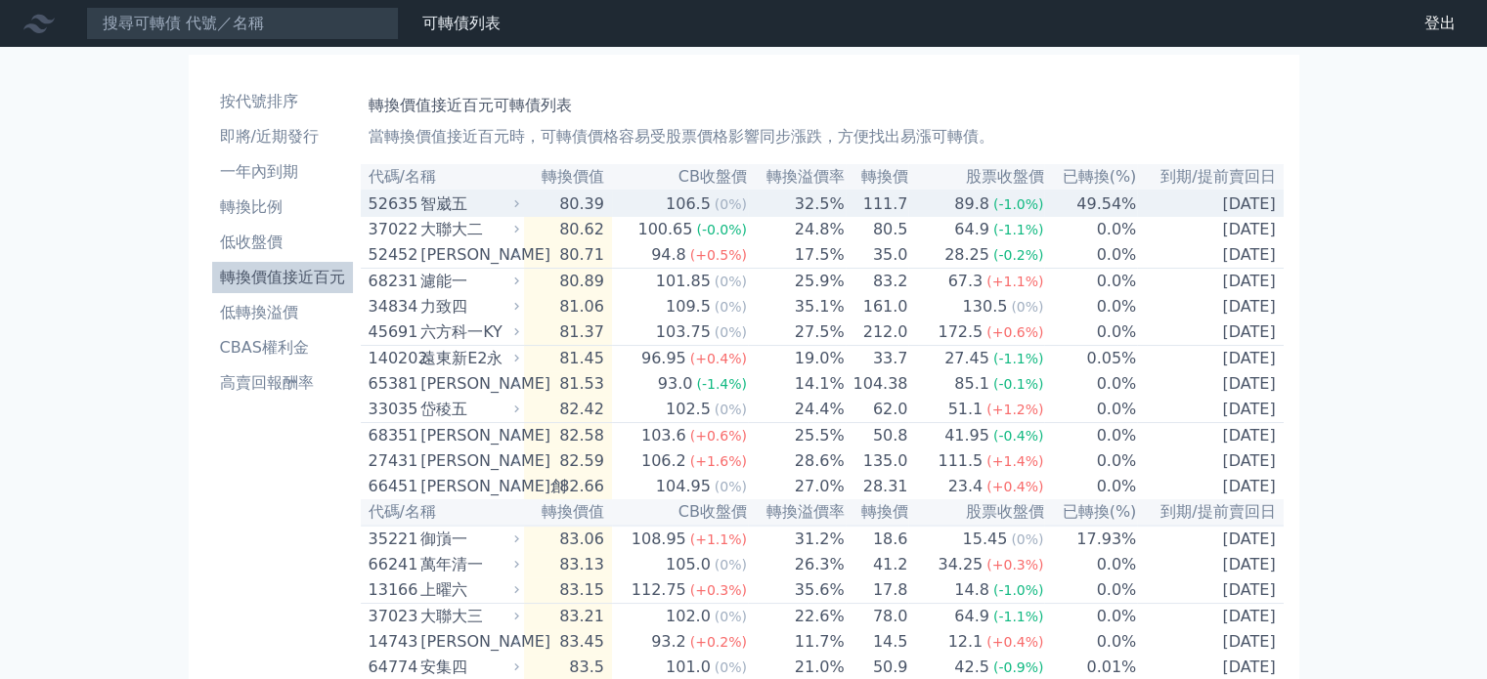
click at [450, 198] on div "智崴五" at bounding box center [467, 204] width 95 height 23
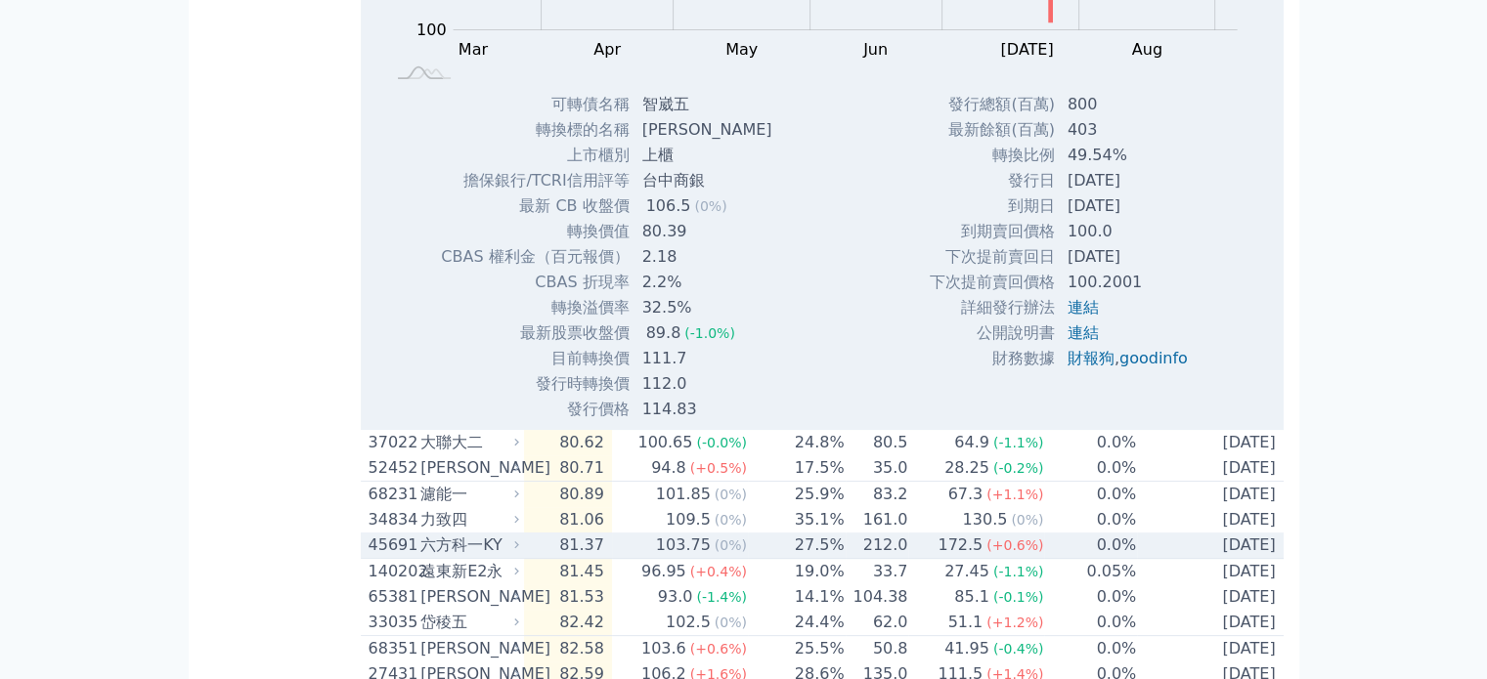
scroll to position [571, 0]
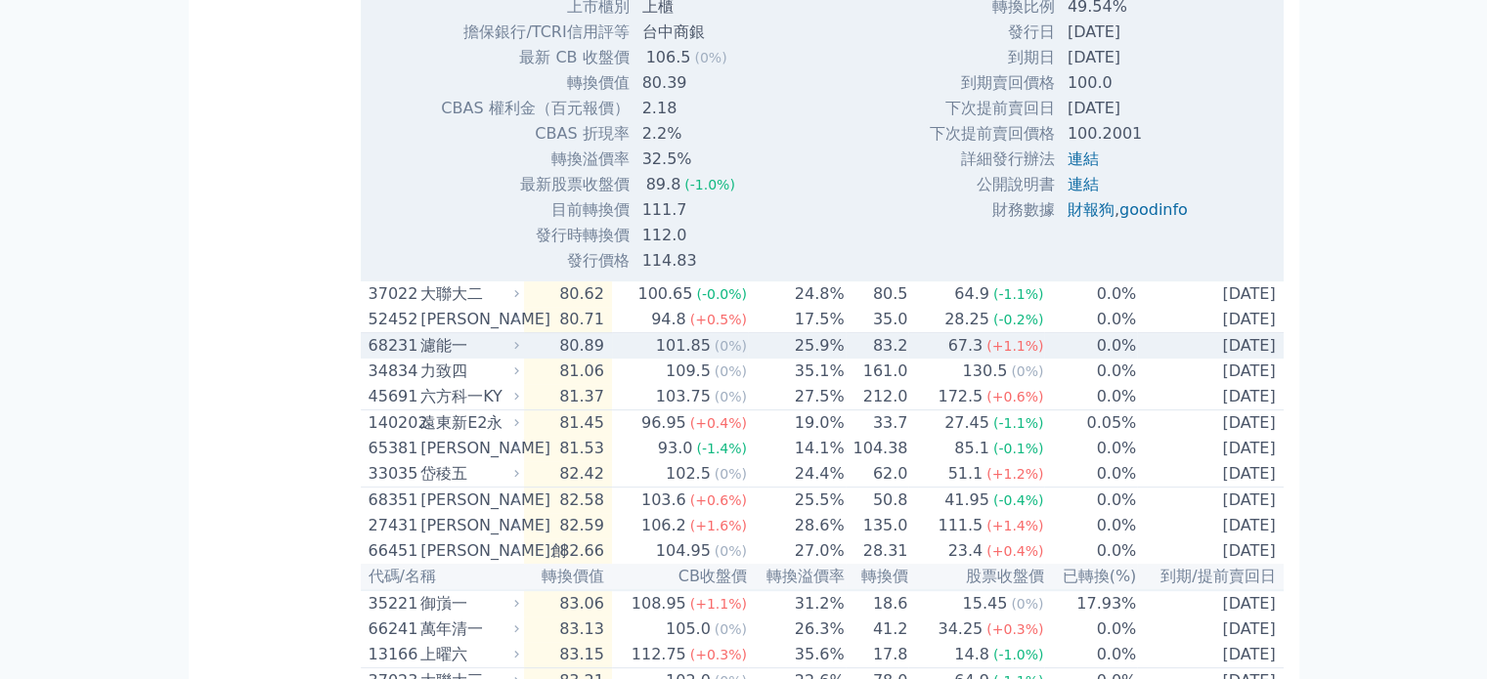
click at [443, 355] on div "濾能一" at bounding box center [467, 345] width 95 height 23
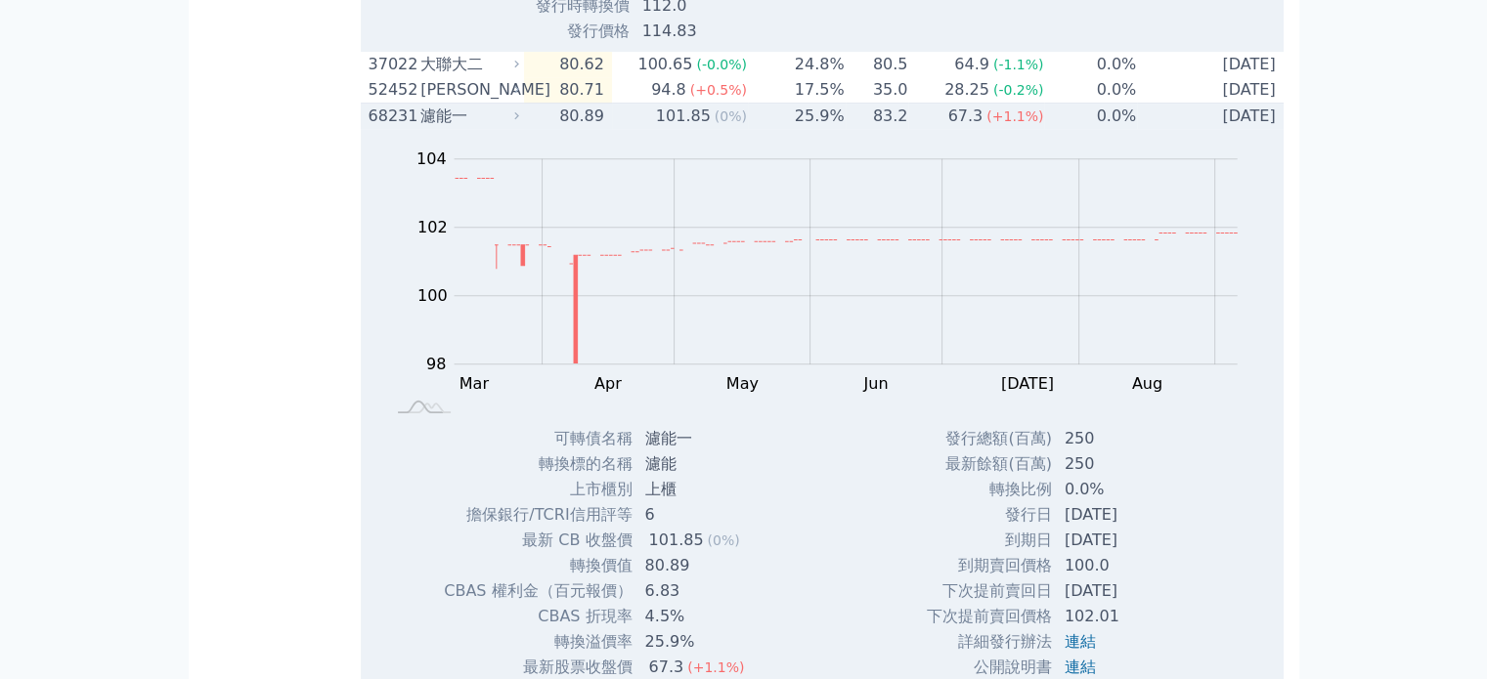
scroll to position [761, 0]
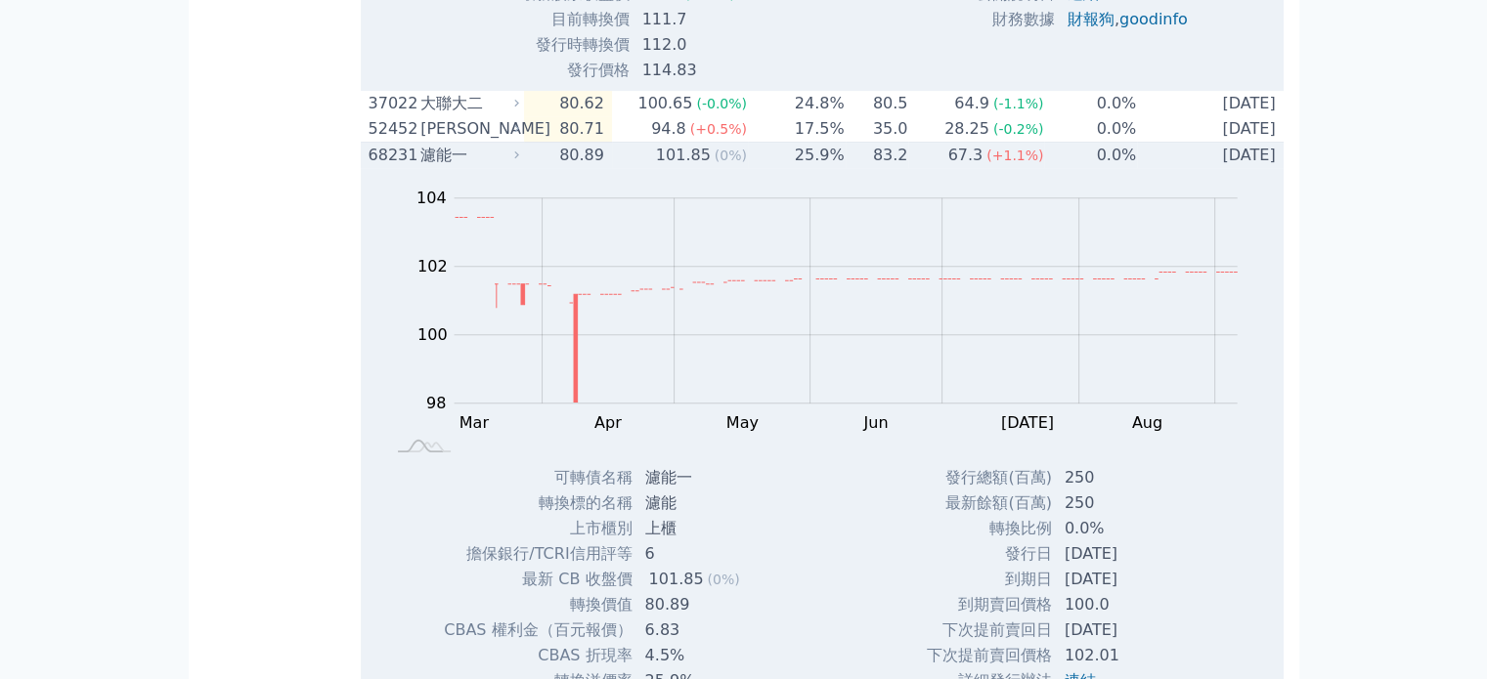
click at [416, 167] on div "68231" at bounding box center [393, 155] width 48 height 23
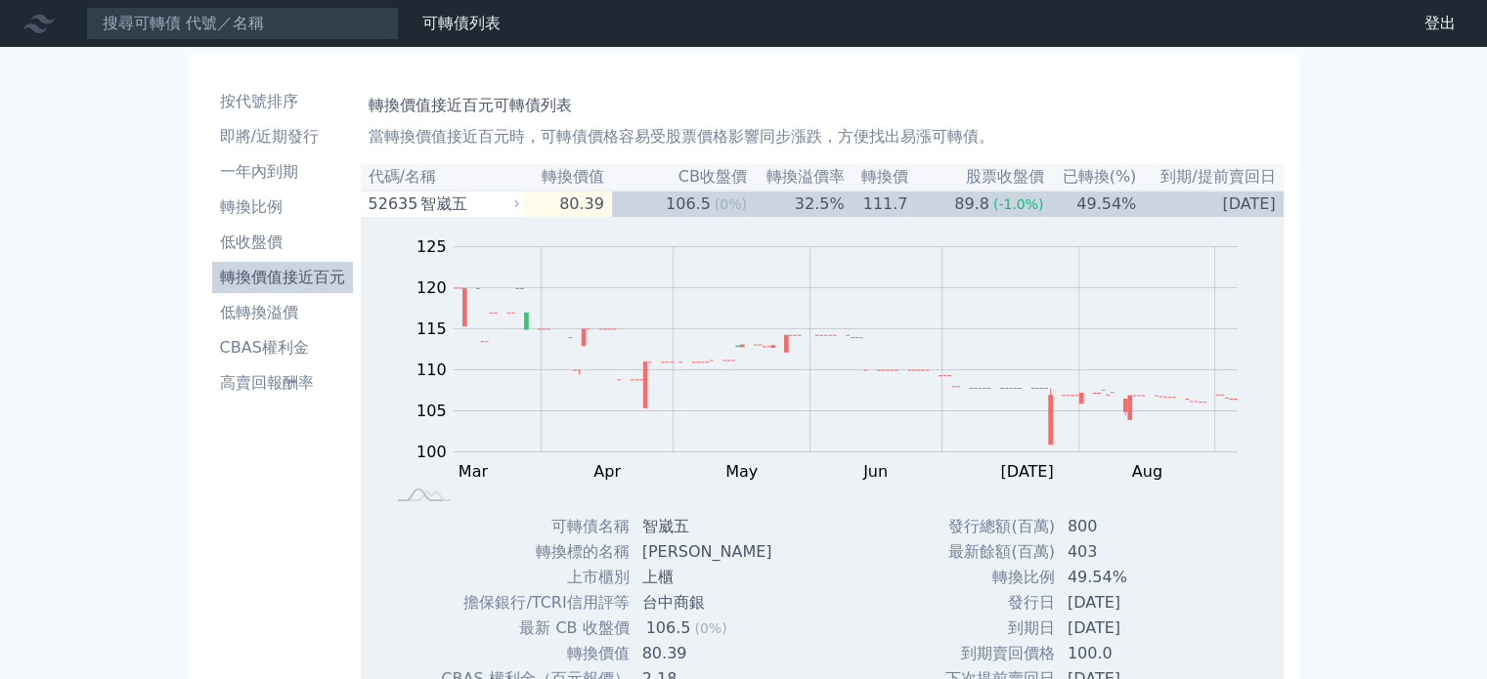
scroll to position [0, 0]
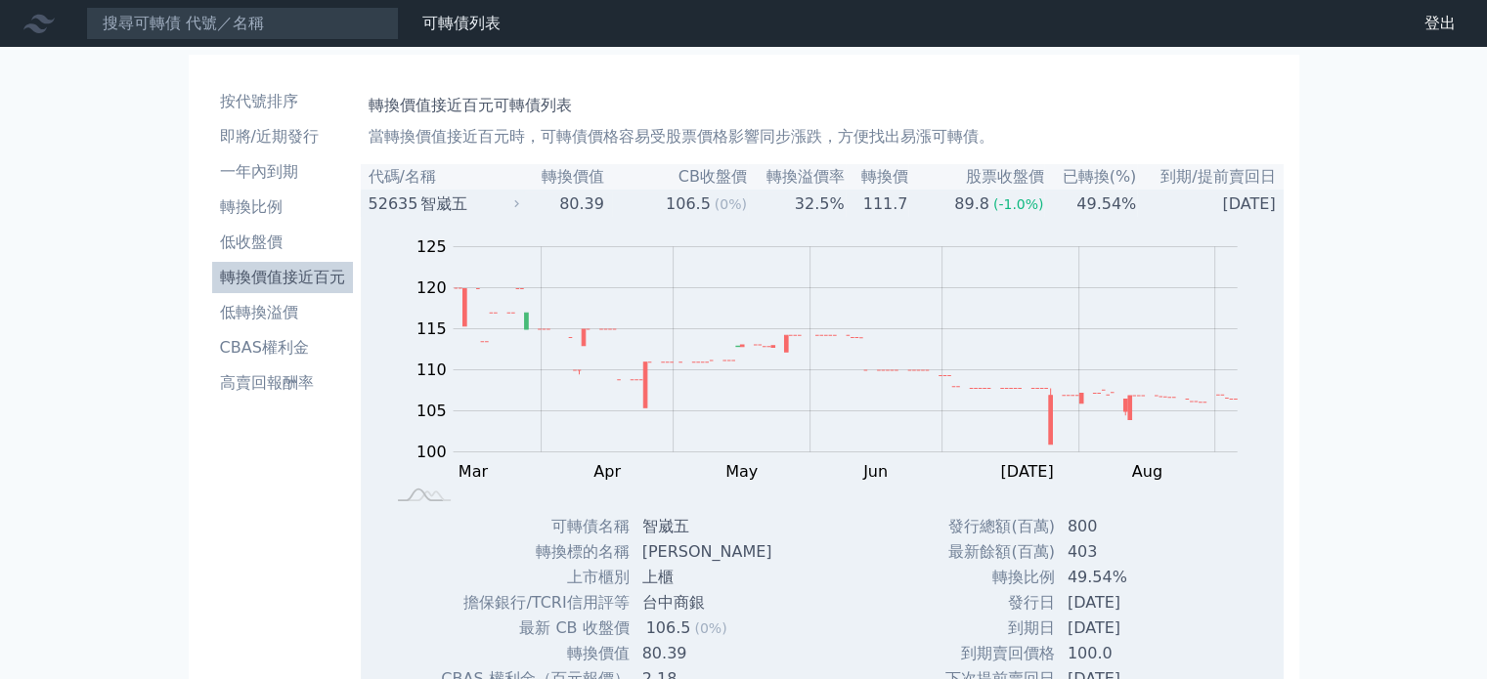
click at [424, 212] on div "智崴五" at bounding box center [467, 204] width 95 height 23
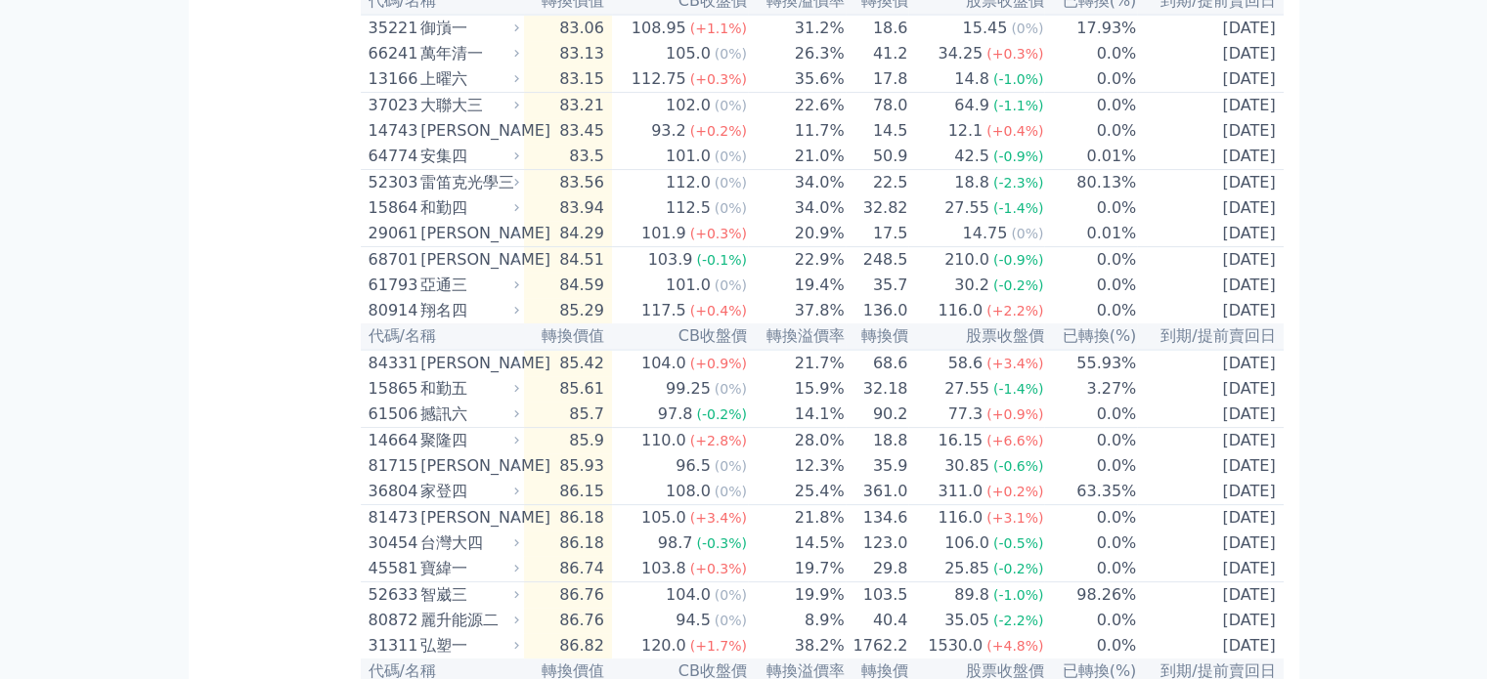
scroll to position [512, 0]
click at [442, 142] on div "[PERSON_NAME]" at bounding box center [467, 129] width 95 height 23
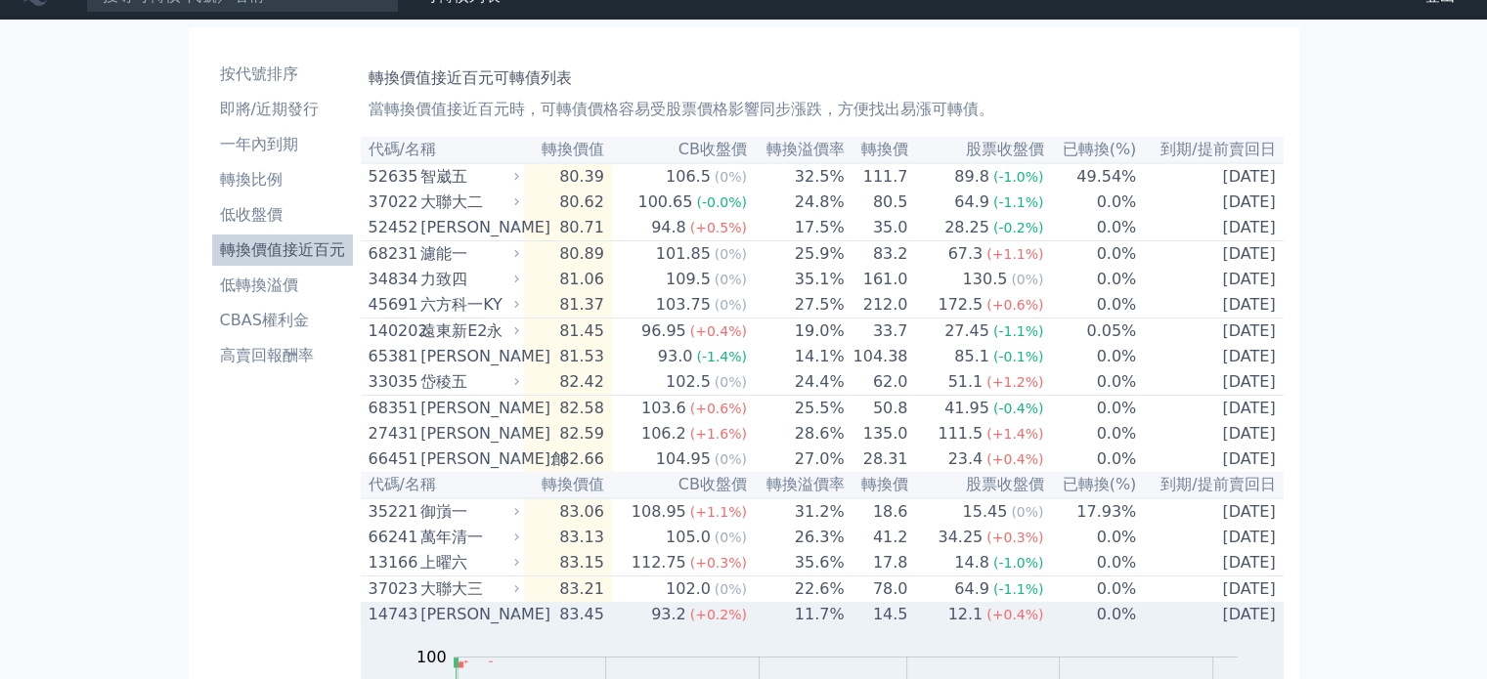
scroll to position [0, 0]
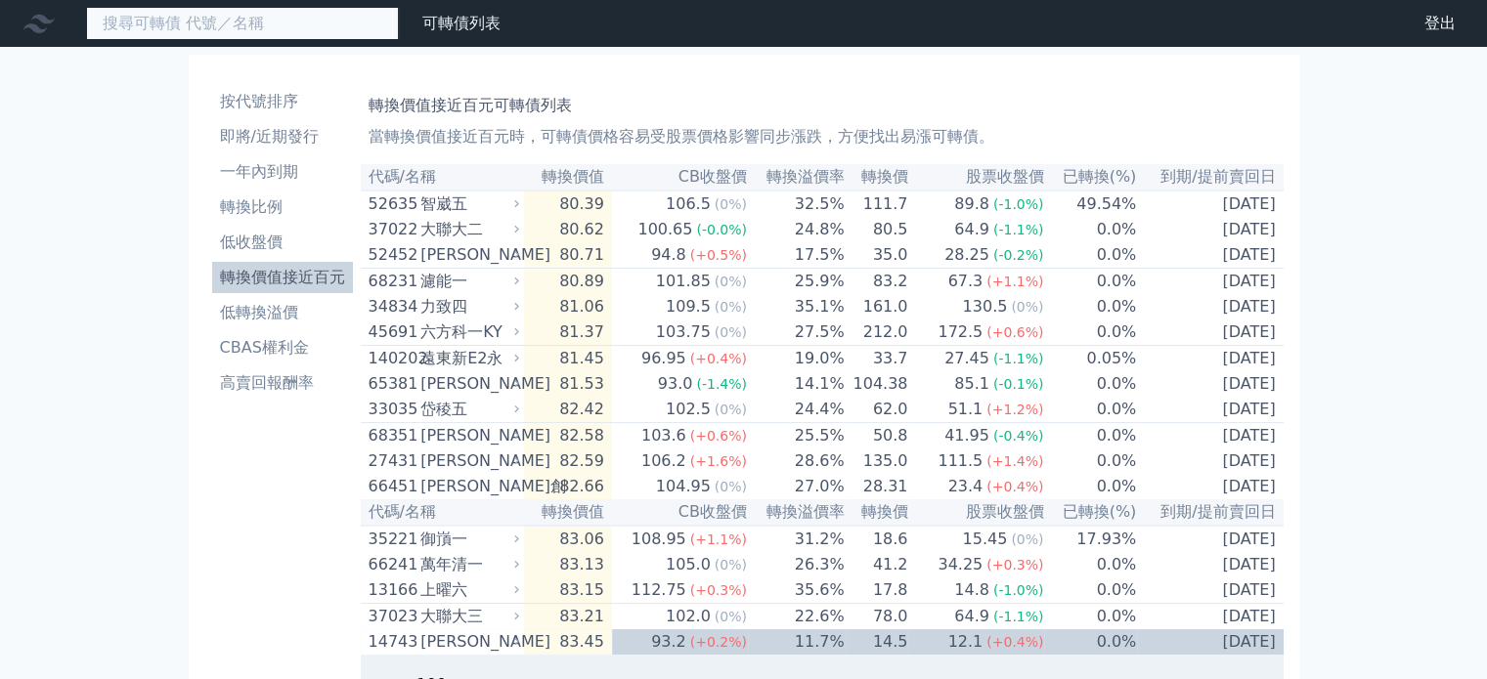
click at [302, 17] on input at bounding box center [242, 23] width 313 height 33
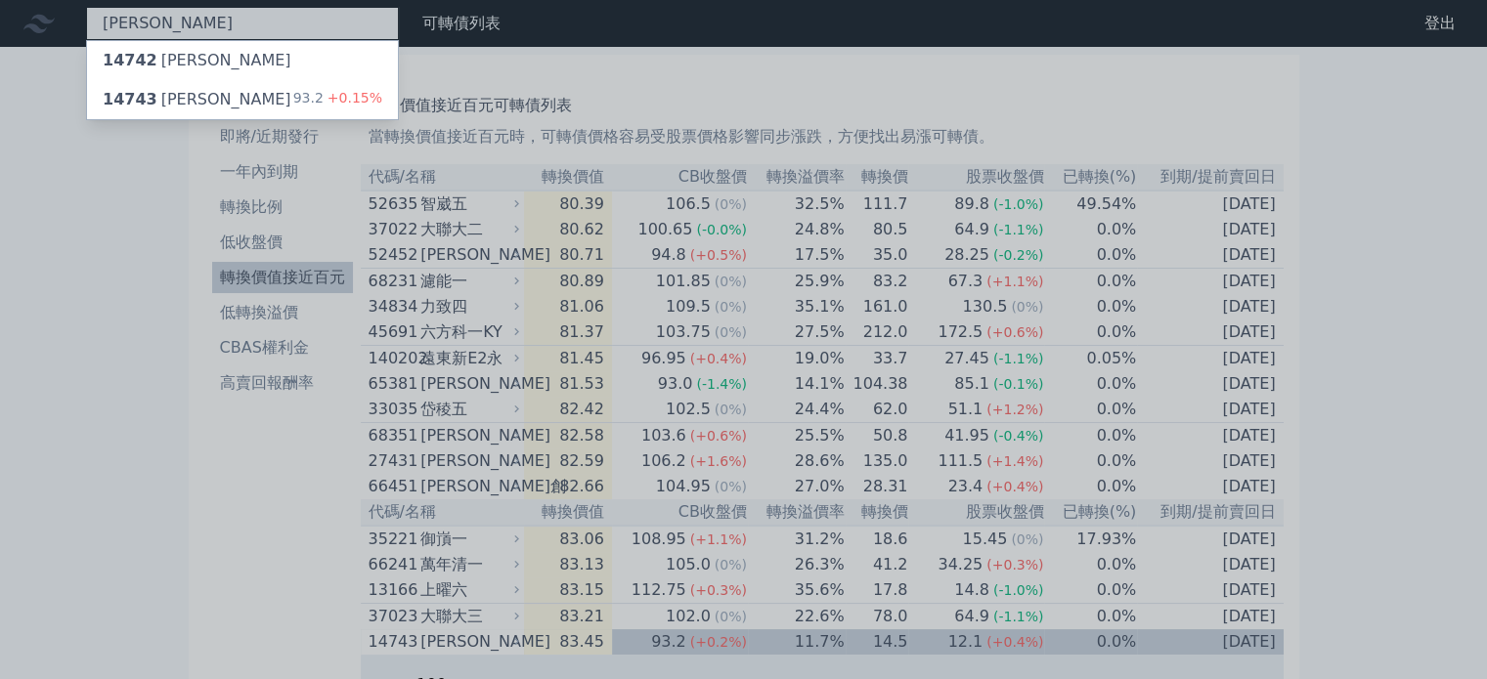
type input "[PERSON_NAME]"
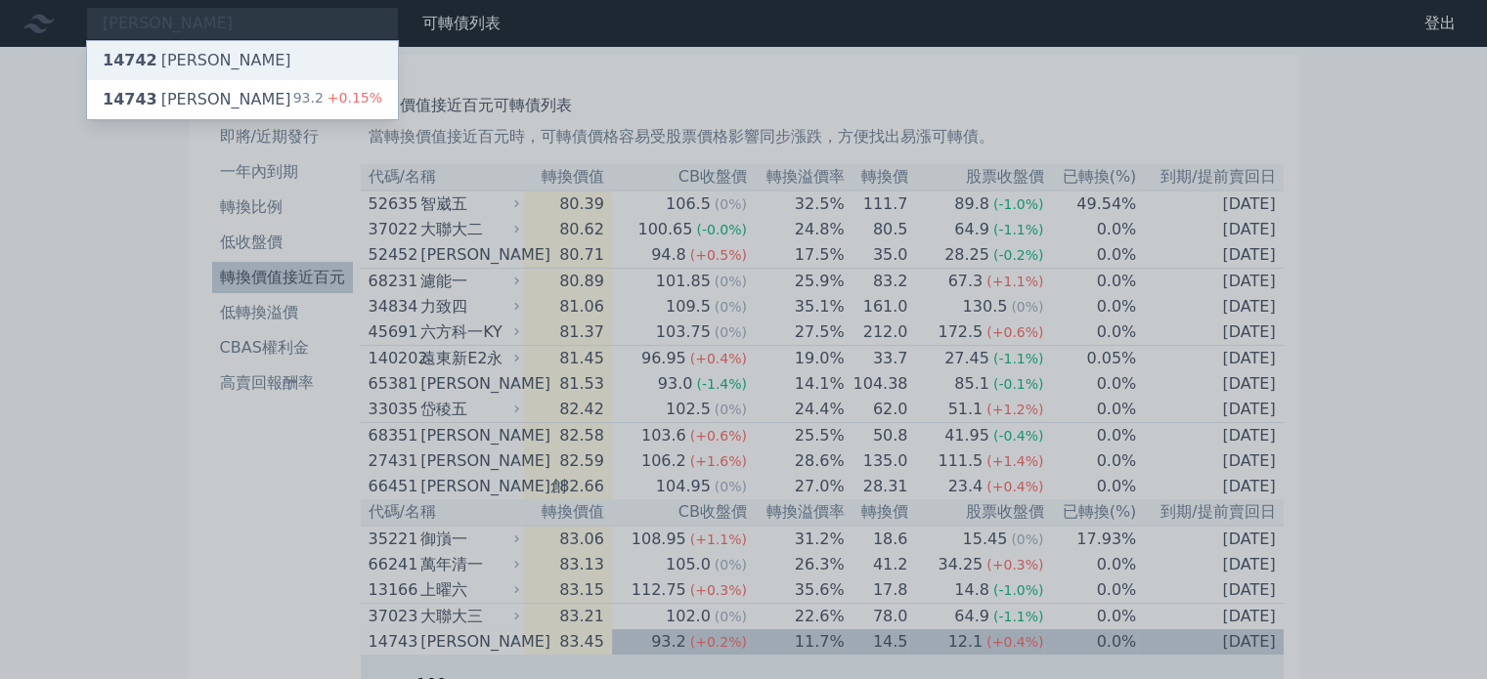
click at [199, 62] on div "14742 [PERSON_NAME]" at bounding box center [197, 60] width 189 height 23
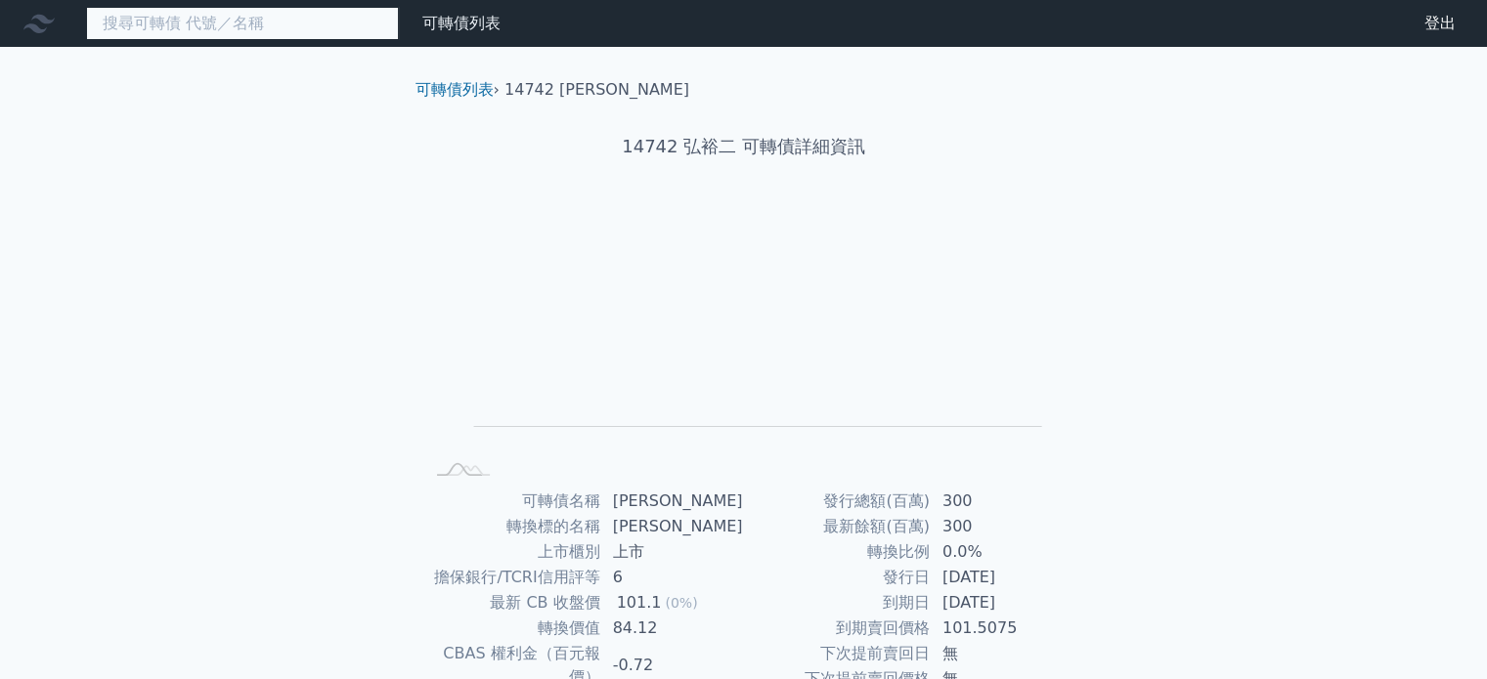
click at [239, 28] on input at bounding box center [242, 23] width 313 height 33
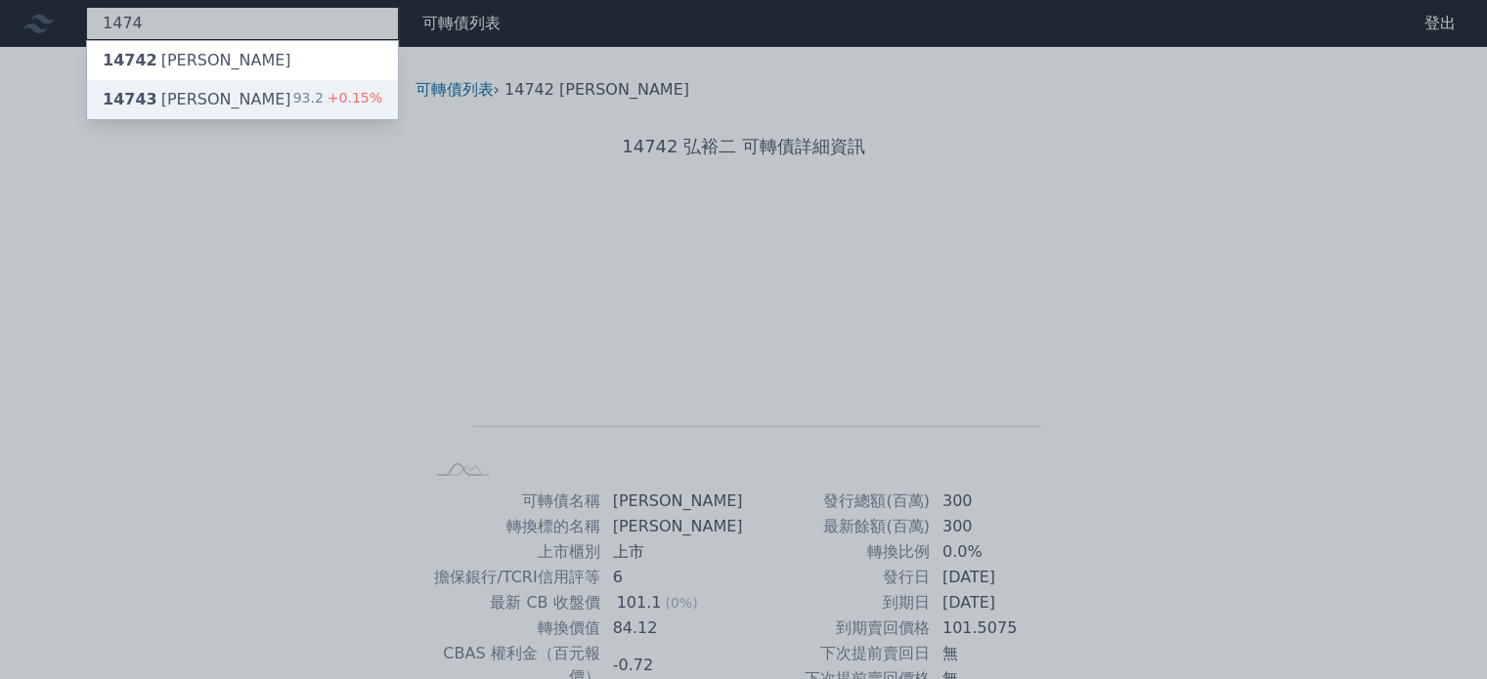
type input "1474"
click at [234, 93] on div "14743 弘裕三 93.2 +0.15%" at bounding box center [242, 99] width 311 height 39
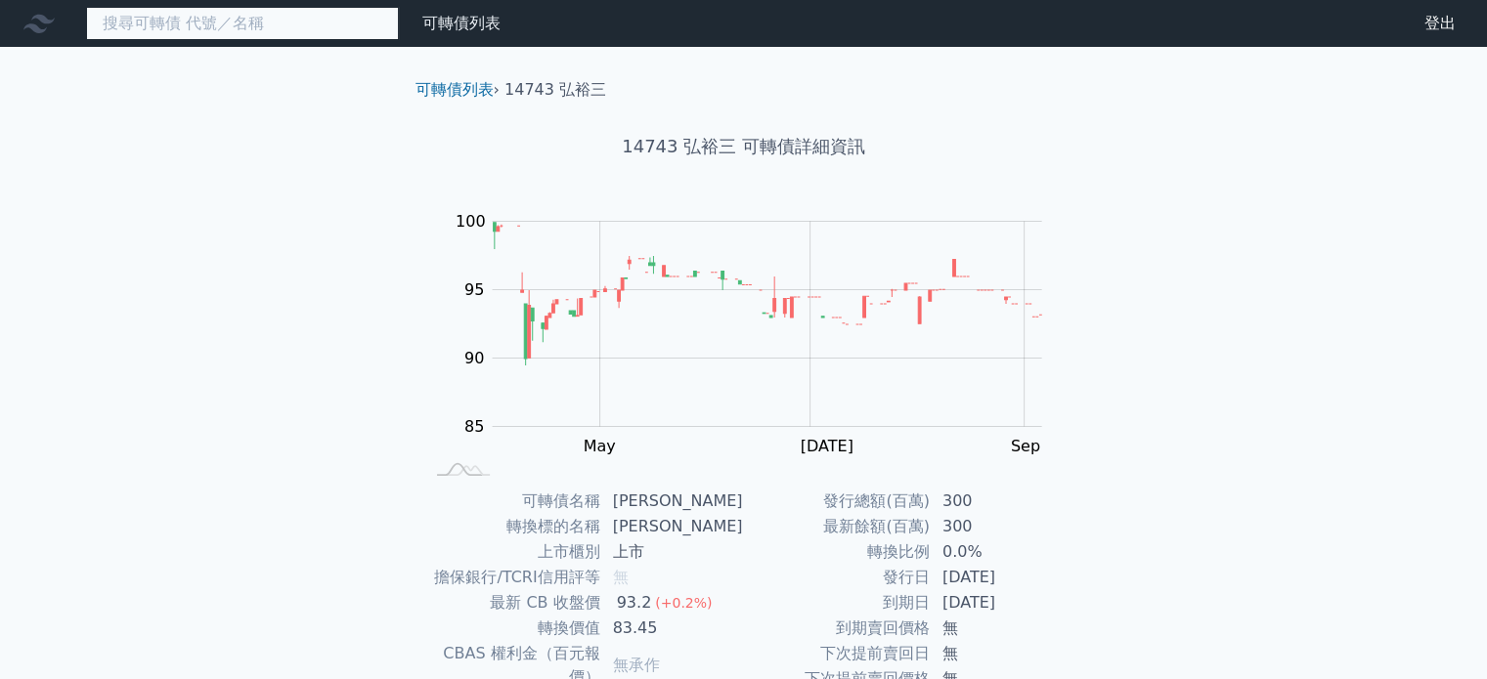
click at [257, 35] on input at bounding box center [242, 23] width 313 height 33
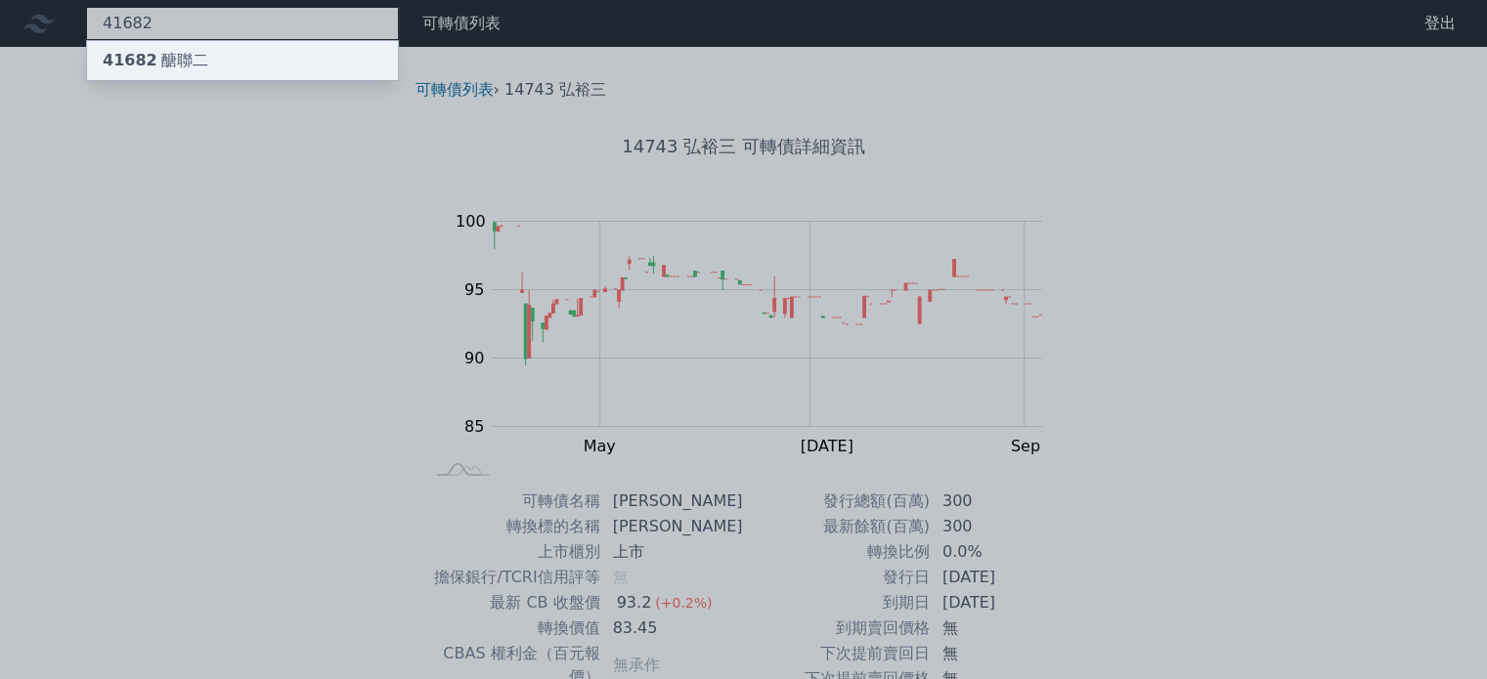
type input "41682"
click at [222, 62] on div "41682 醣聯二" at bounding box center [242, 60] width 311 height 39
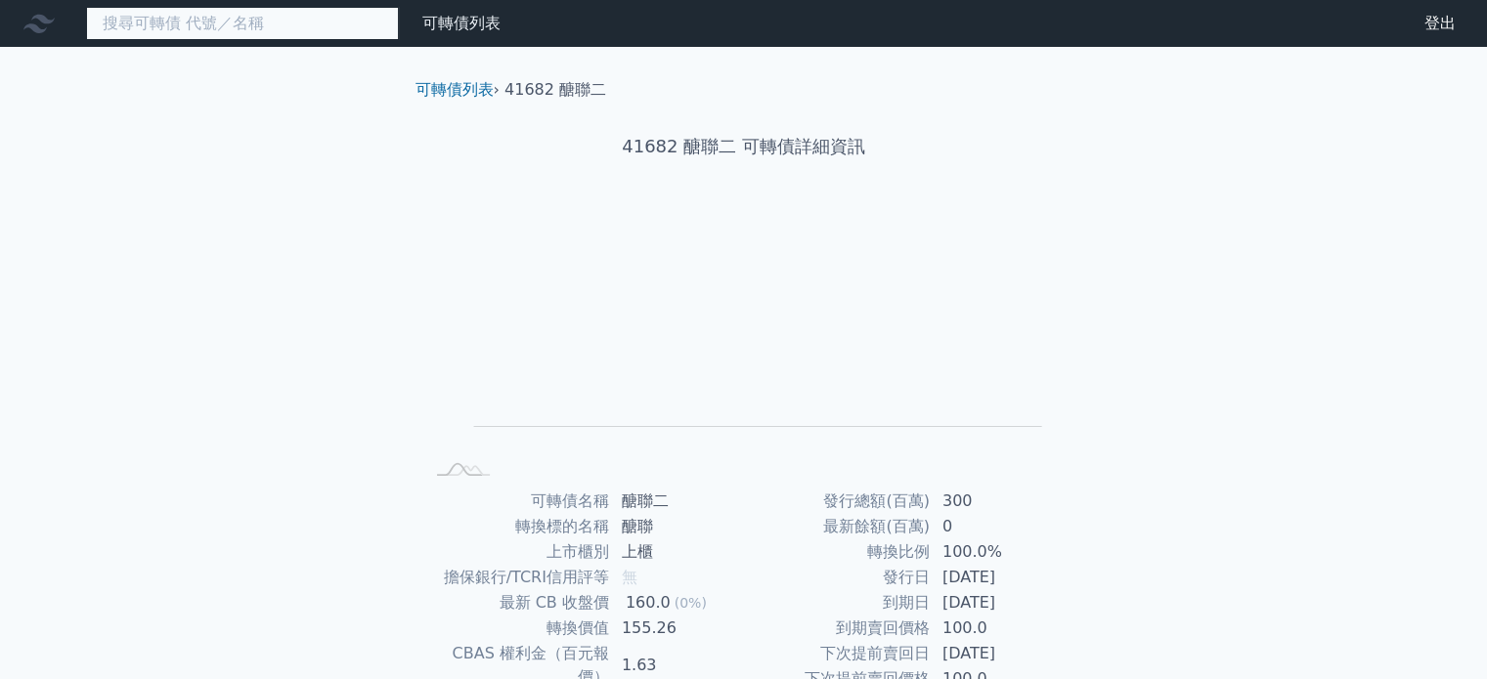
click at [250, 35] on input at bounding box center [242, 23] width 313 height 33
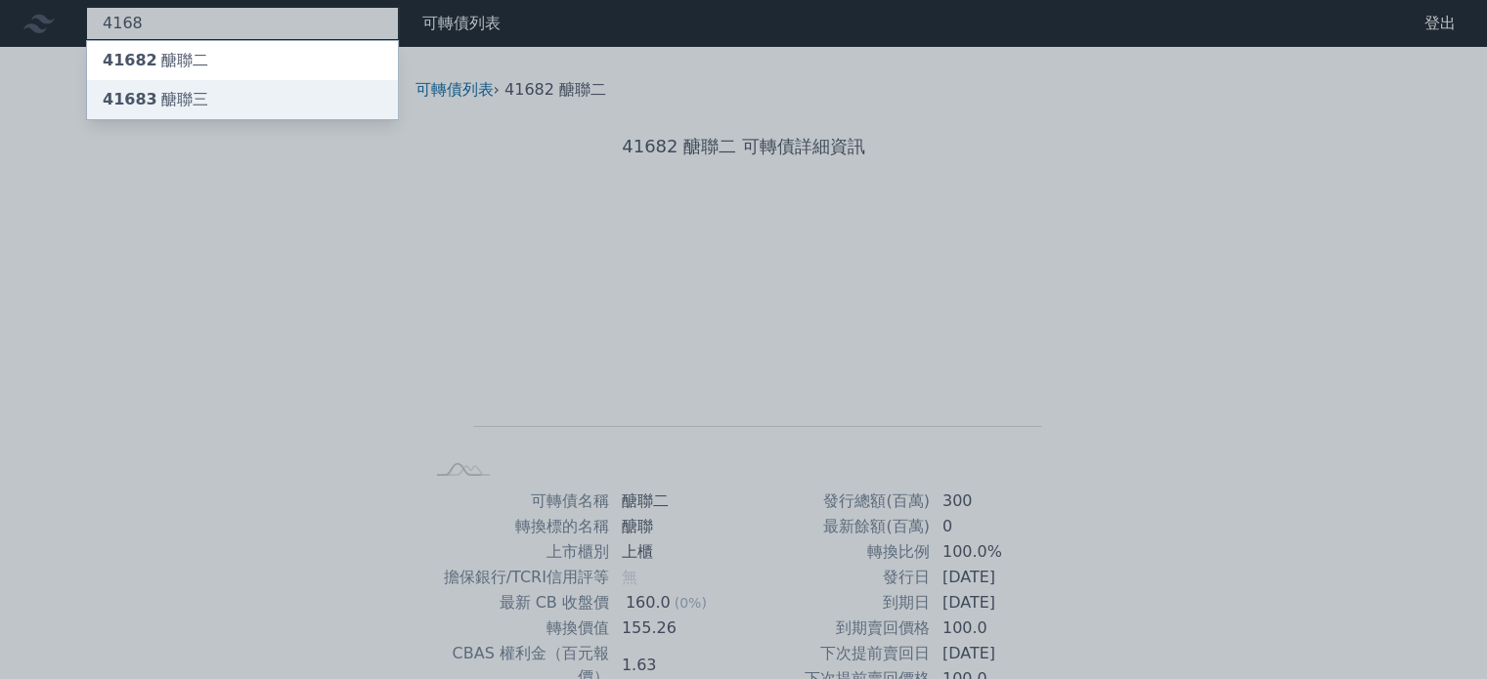
type input "4168"
click at [231, 98] on div "41683 醣聯三" at bounding box center [242, 99] width 311 height 39
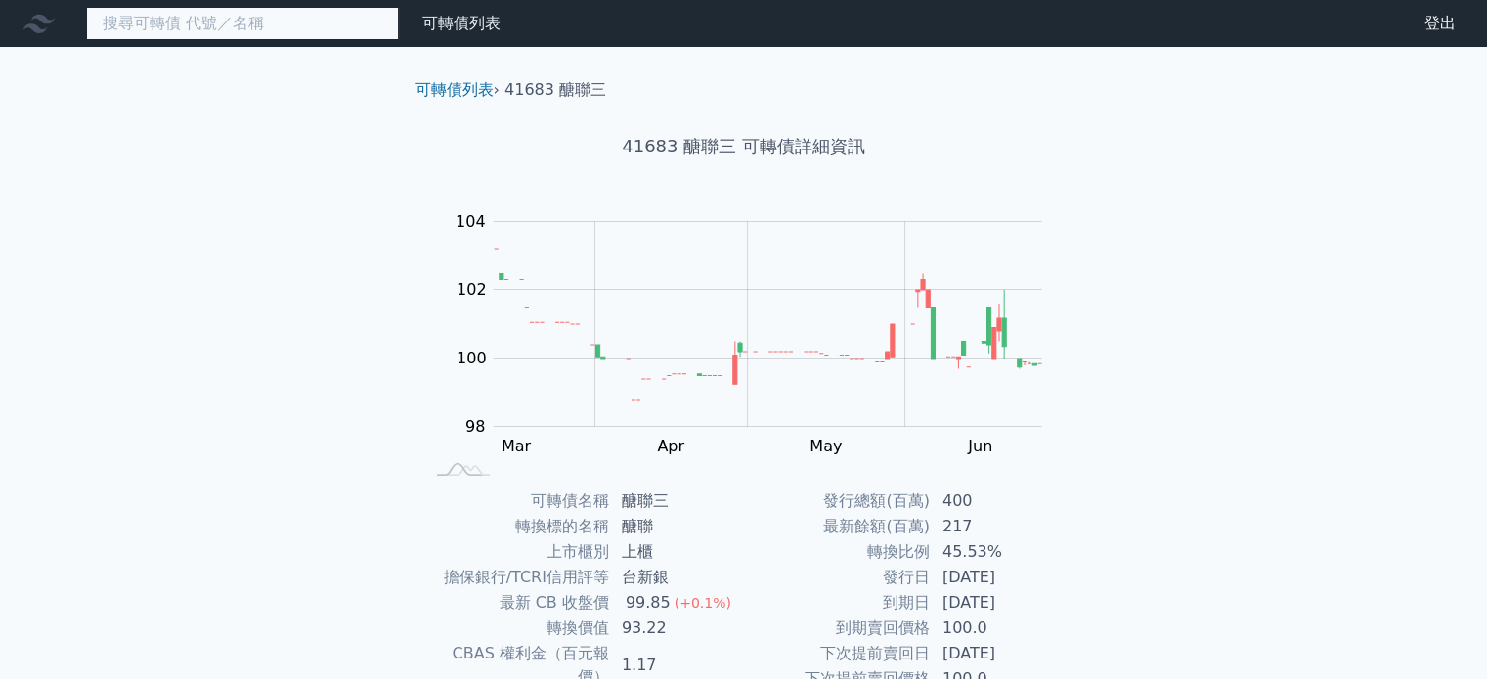
click at [172, 26] on input at bounding box center [242, 23] width 313 height 33
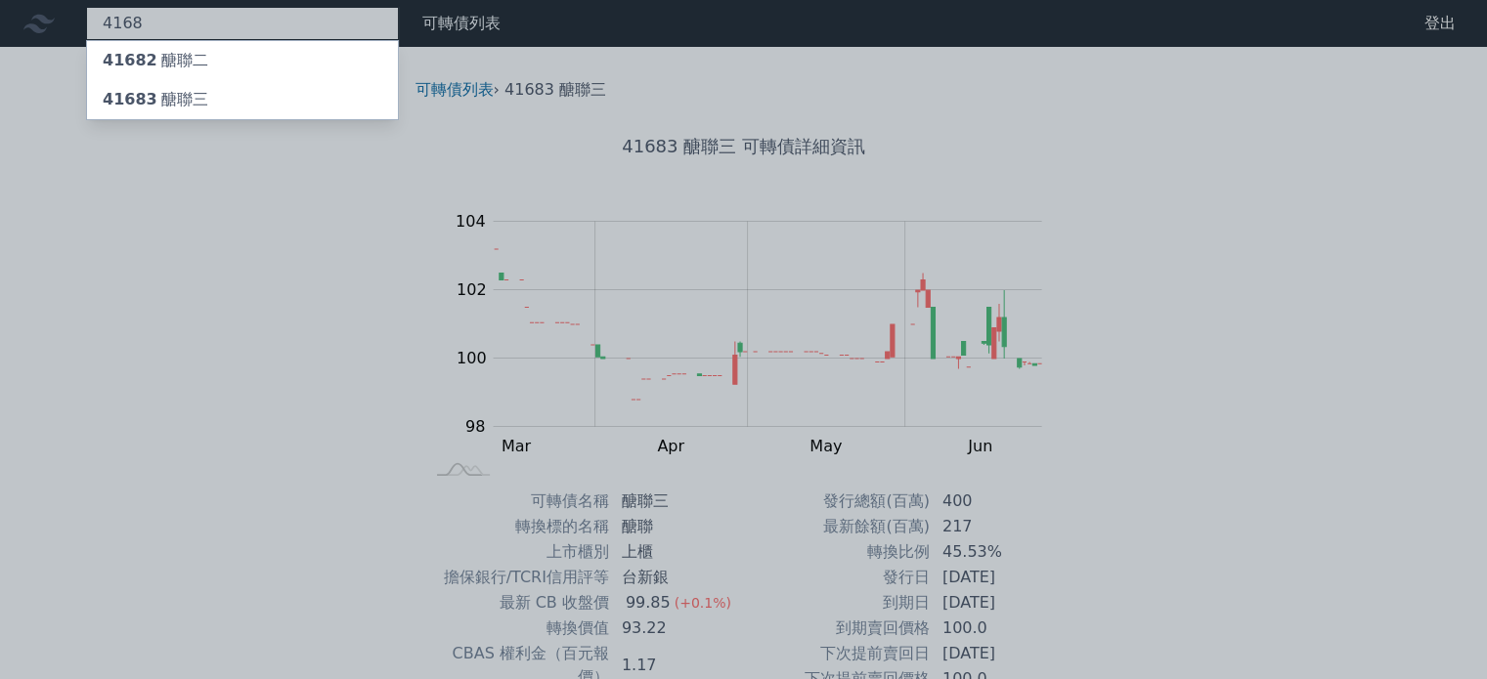
type input "4168"
click at [262, 269] on div at bounding box center [743, 339] width 1487 height 679
